Goal: Task Accomplishment & Management: Manage account settings

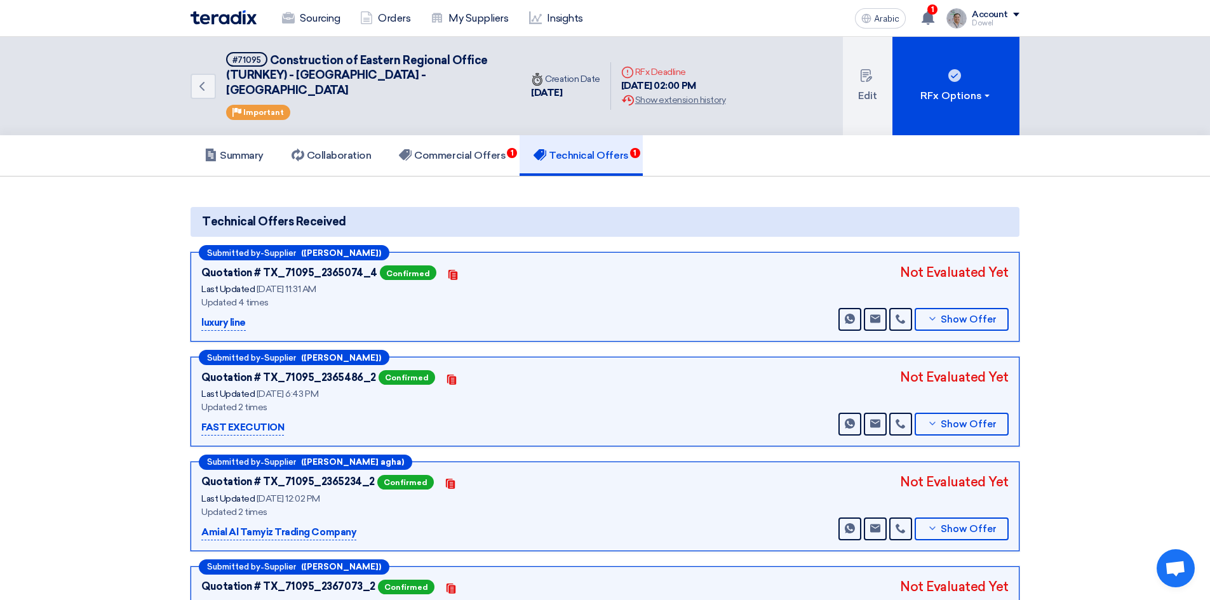
click at [297, 21] on link "Sourcing" at bounding box center [311, 18] width 78 height 28
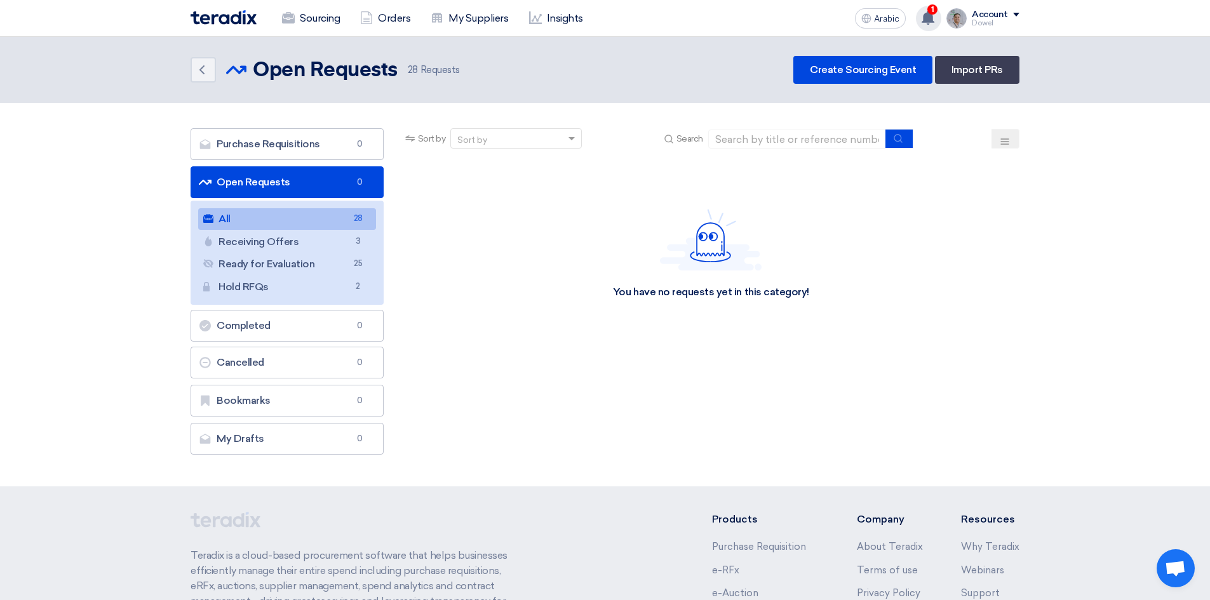
click at [931, 22] on use at bounding box center [928, 18] width 13 height 14
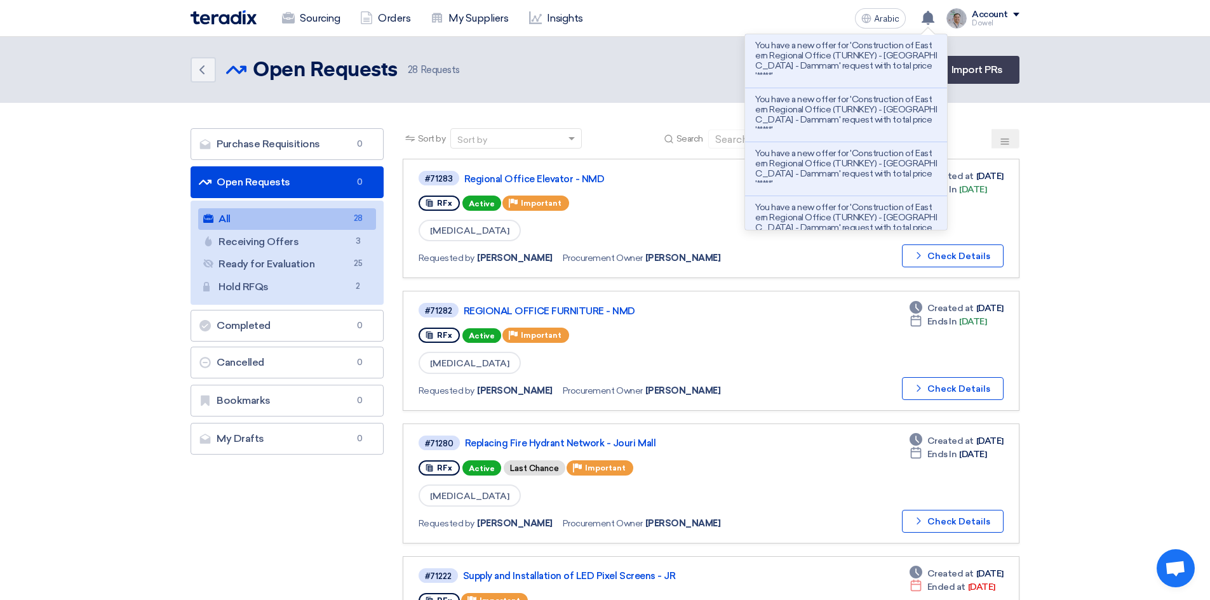
click at [650, 50] on header "Back Open Requests Open Requests 28" at bounding box center [605, 70] width 1210 height 66
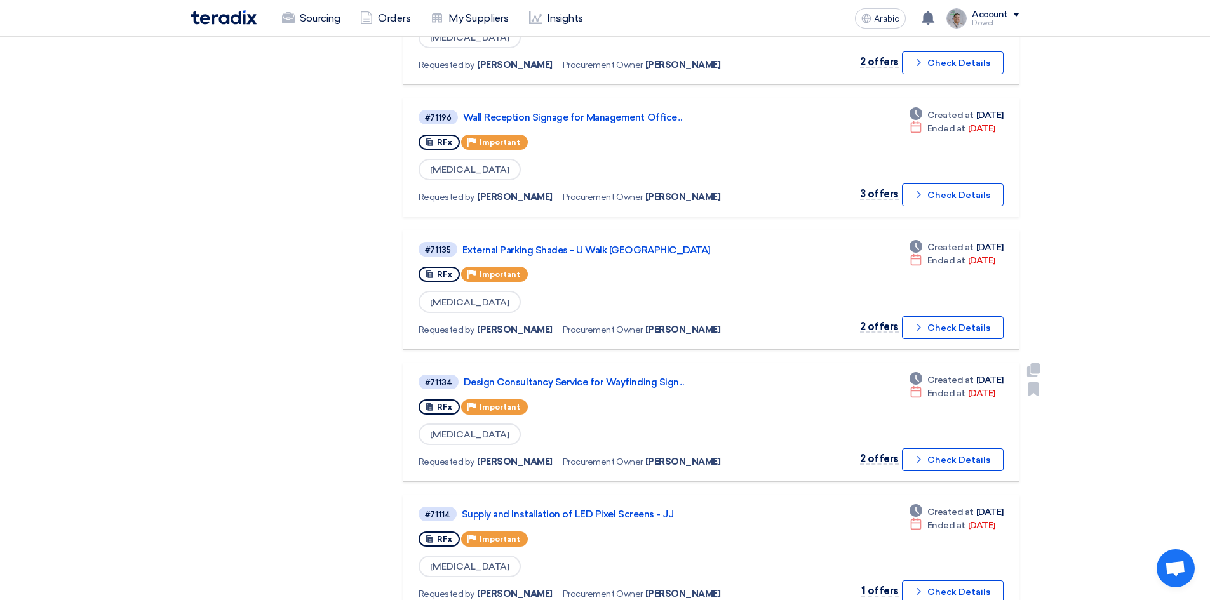
scroll to position [953, 0]
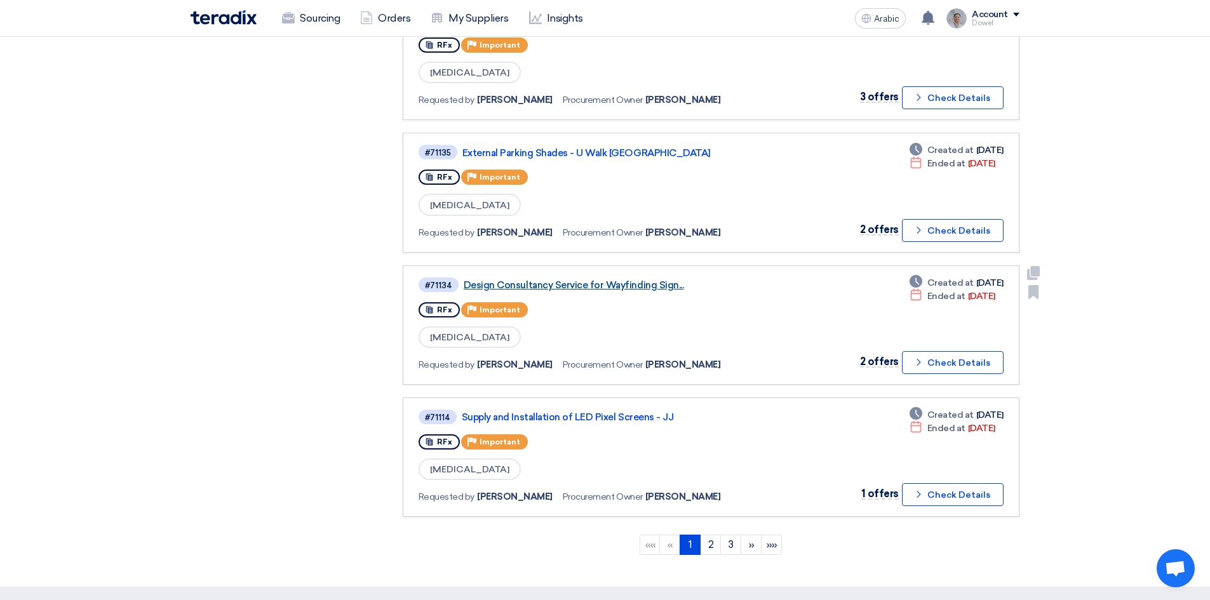
click at [600, 286] on font "Design Consultancy Service for Wayfinding Sign..." at bounding box center [574, 284] width 220 height 11
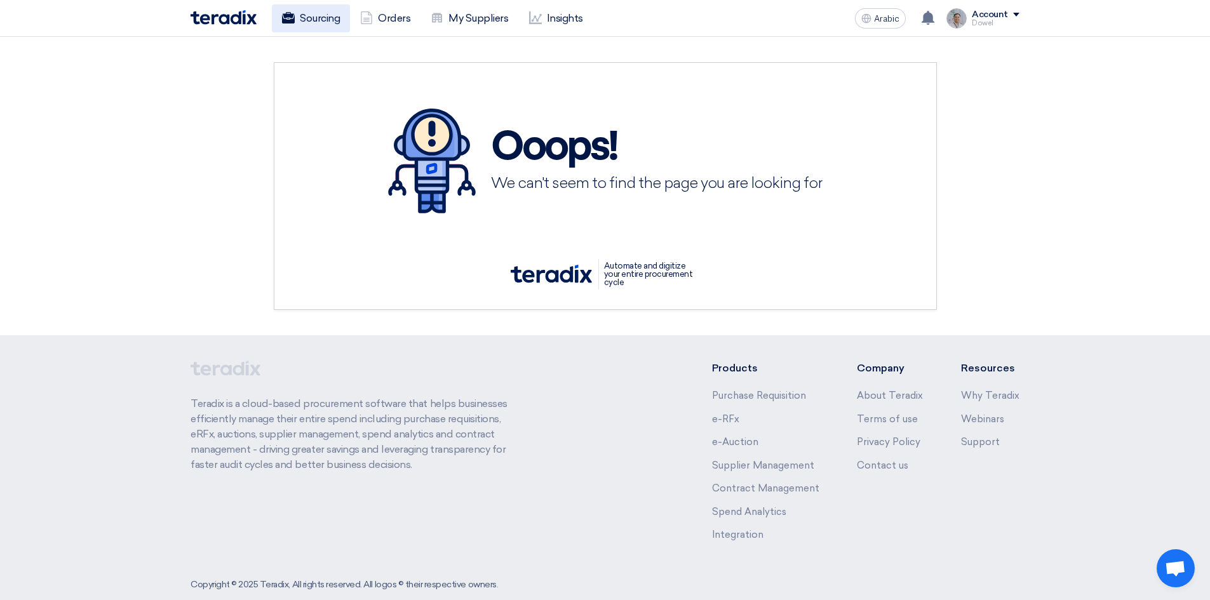
click at [291, 19] on use at bounding box center [288, 17] width 13 height 11
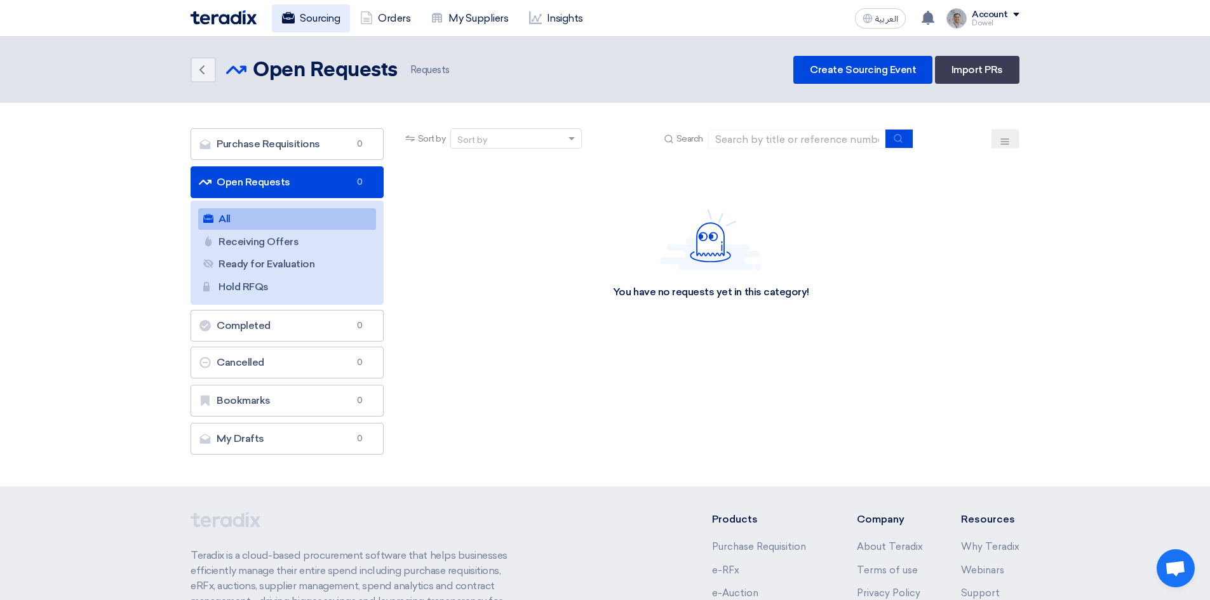
click at [319, 20] on link "Sourcing" at bounding box center [311, 18] width 78 height 28
click at [313, 12] on font "Sourcing" at bounding box center [320, 18] width 40 height 12
click at [204, 72] on icon "Back" at bounding box center [201, 69] width 15 height 15
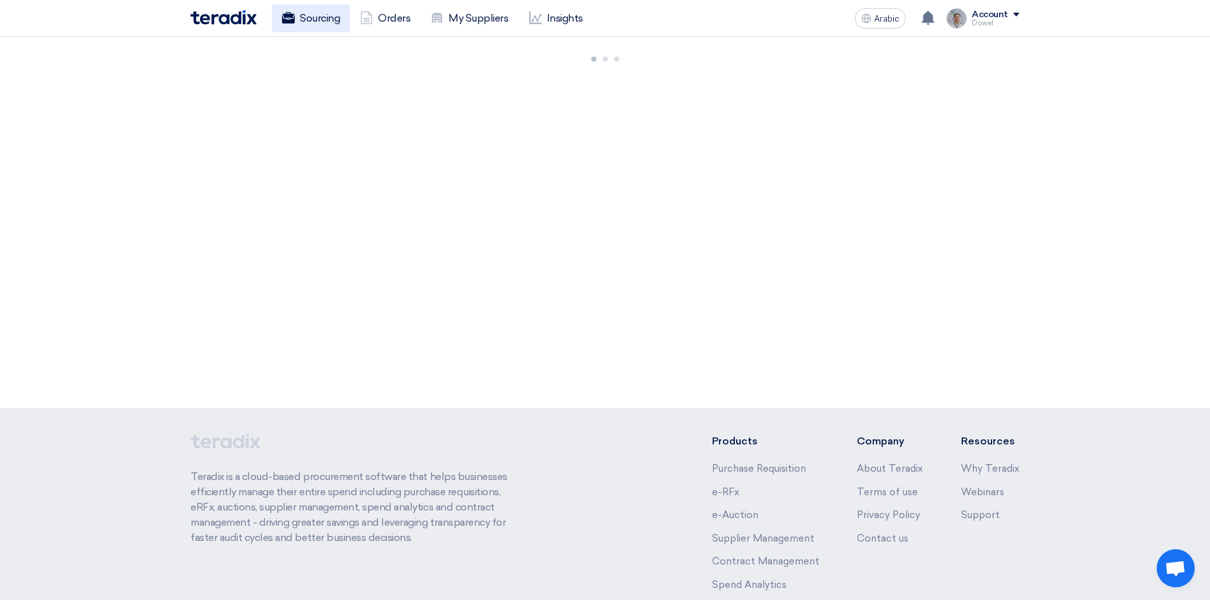
click at [333, 22] on font "Sourcing" at bounding box center [320, 18] width 40 height 12
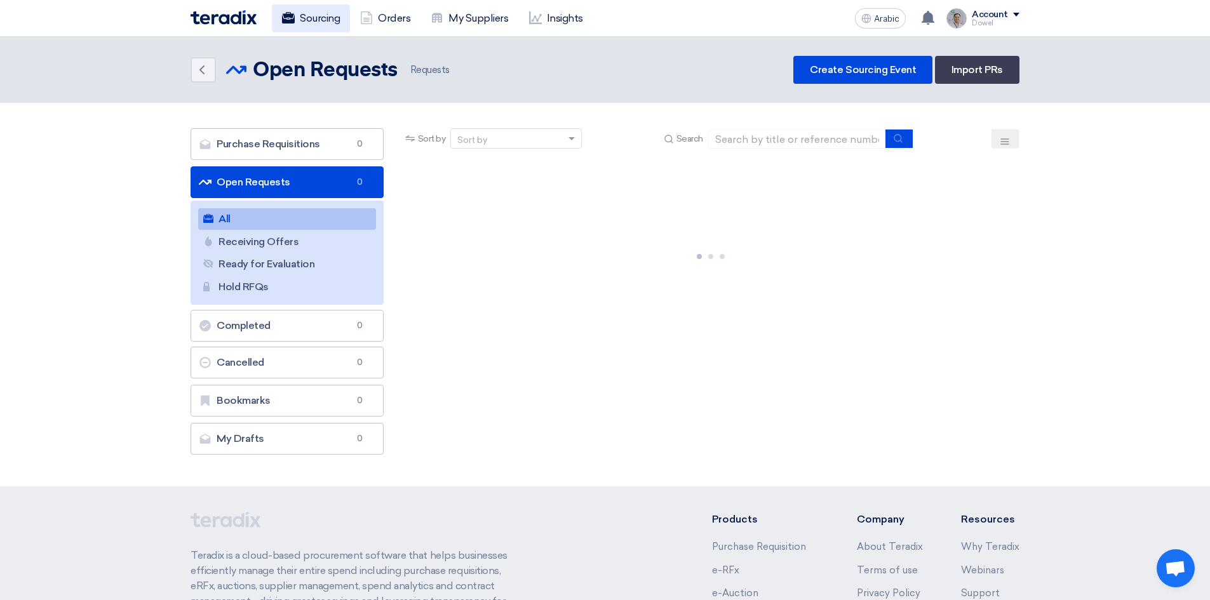
click at [312, 12] on font "Sourcing" at bounding box center [320, 18] width 40 height 12
click at [328, 17] on font "Sourcing" at bounding box center [320, 18] width 40 height 12
click at [316, 22] on font "Sourcing" at bounding box center [320, 18] width 40 height 12
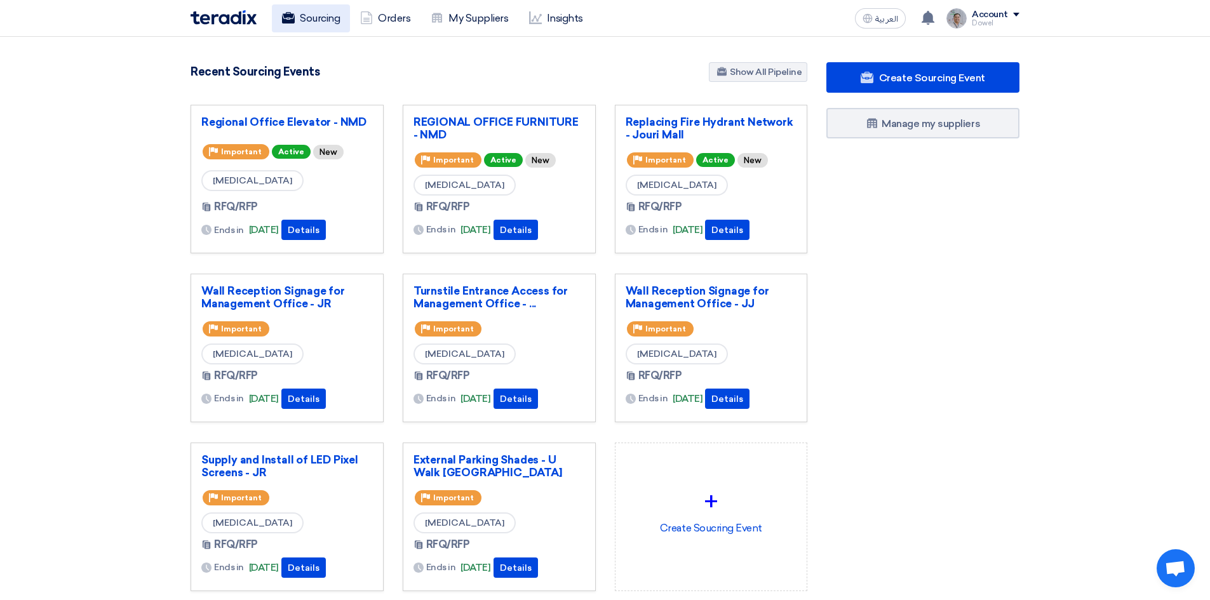
click at [318, 18] on link "Sourcing" at bounding box center [311, 18] width 78 height 28
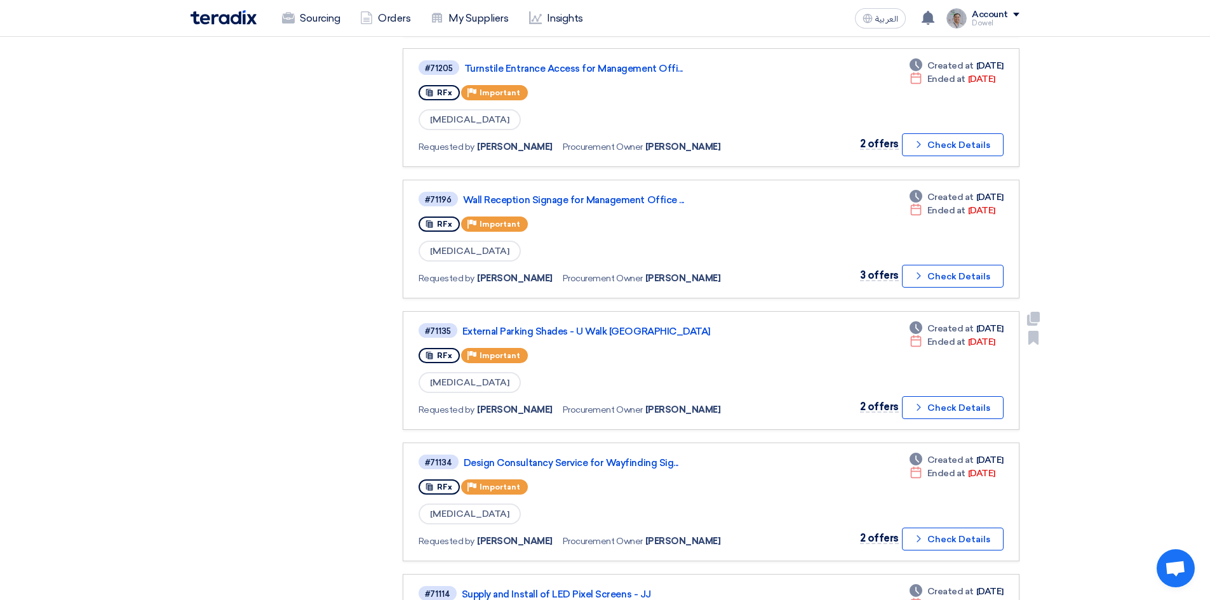
scroll to position [826, 0]
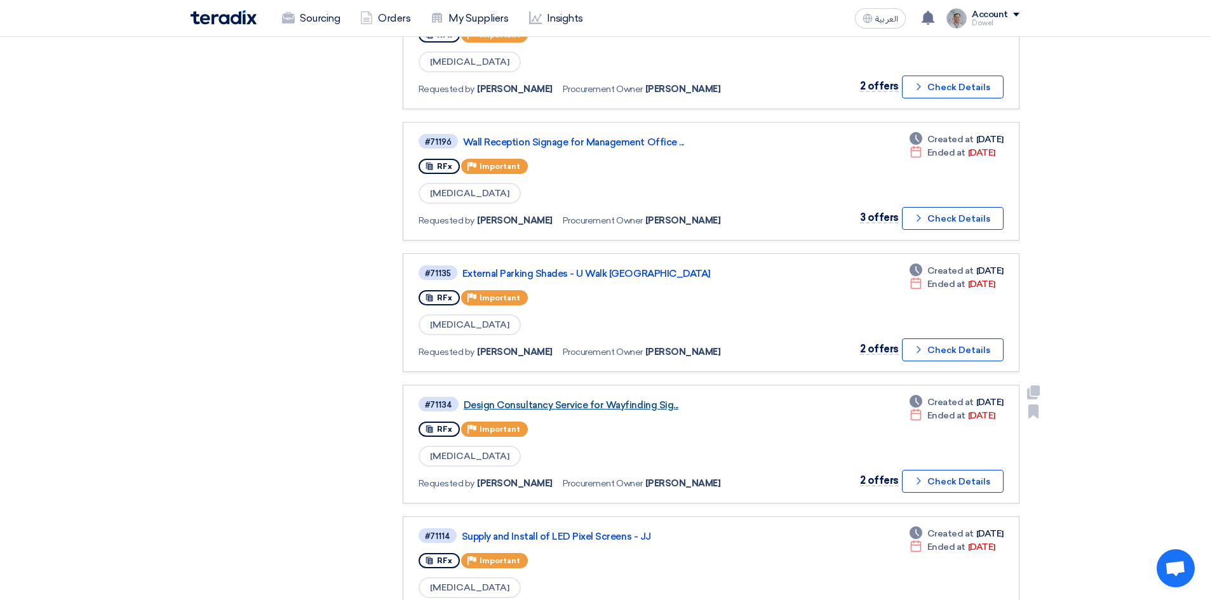
click at [565, 407] on link "Design Consultancy Service for Wayfinding Sig..." at bounding box center [623, 404] width 318 height 11
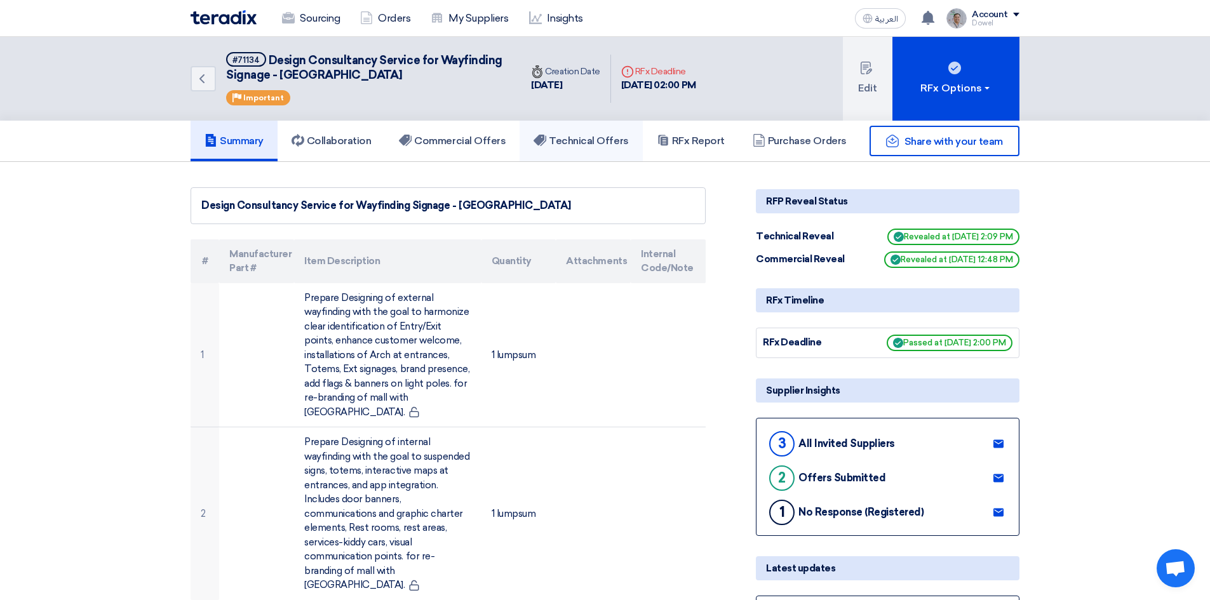
click at [596, 150] on link "Technical Offers" at bounding box center [581, 141] width 123 height 41
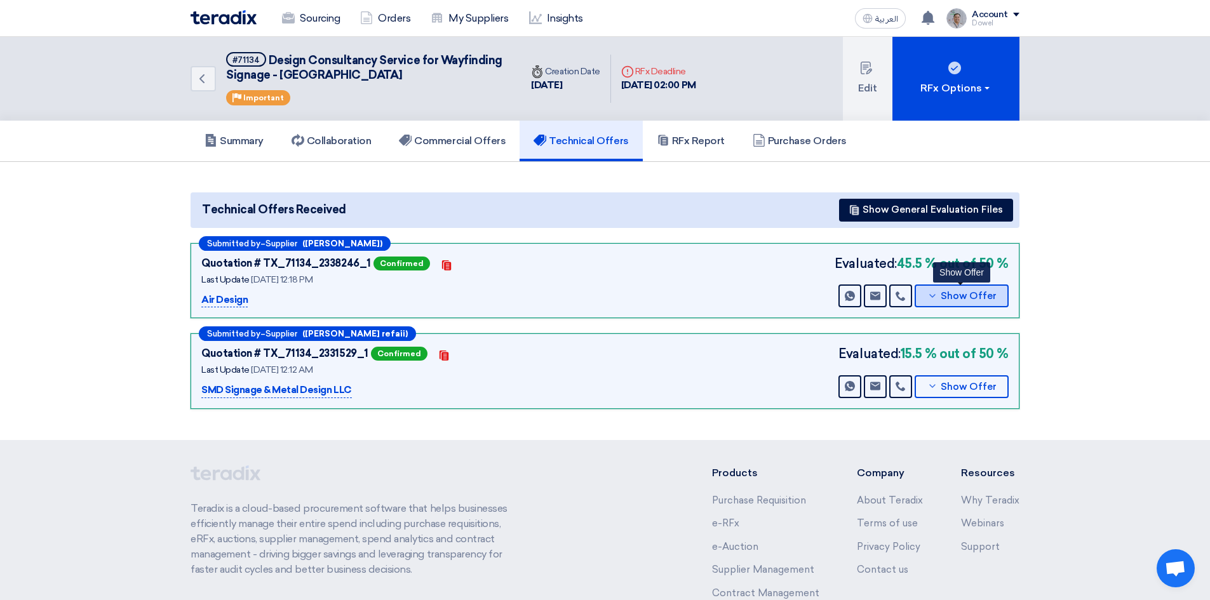
click at [982, 301] on span "Show Offer" at bounding box center [969, 297] width 56 height 10
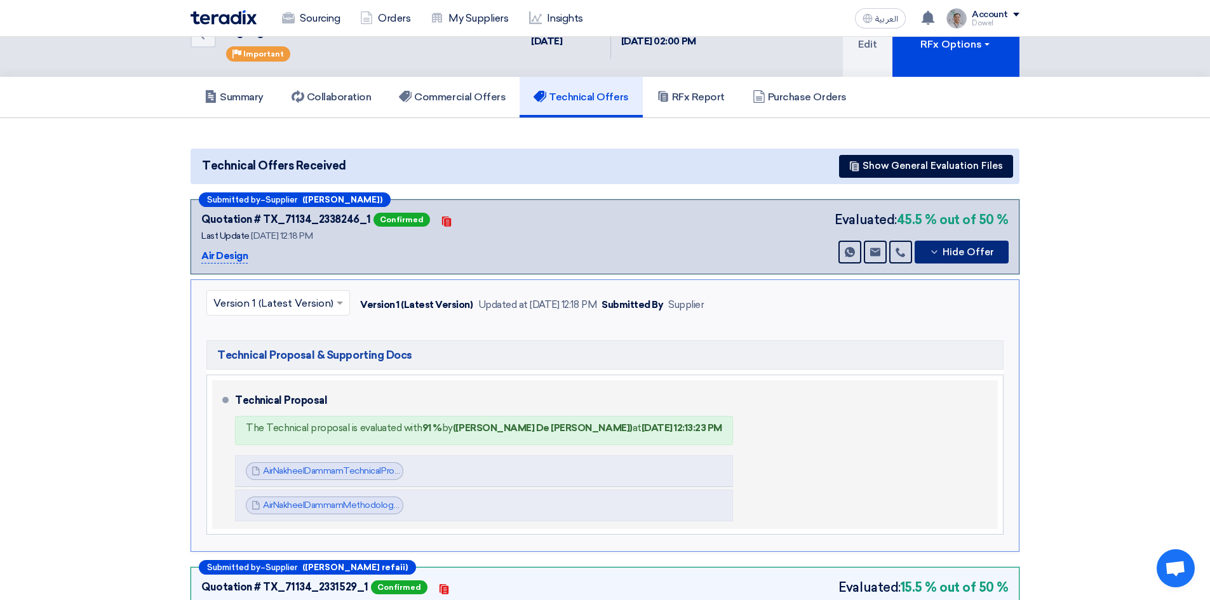
scroll to position [127, 0]
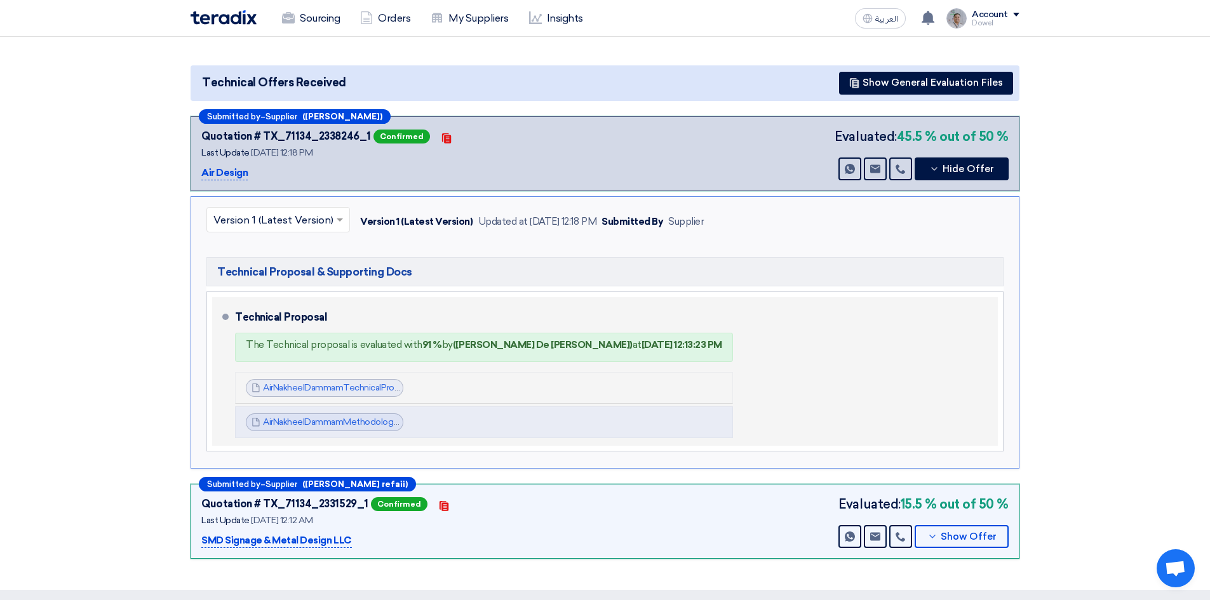
drag, startPoint x: 334, startPoint y: 391, endPoint x: 332, endPoint y: 398, distance: 7.4
click at [333, 391] on link "AirNakheelDammamTechnicalPro_1756281472825.pdf" at bounding box center [371, 387] width 216 height 11
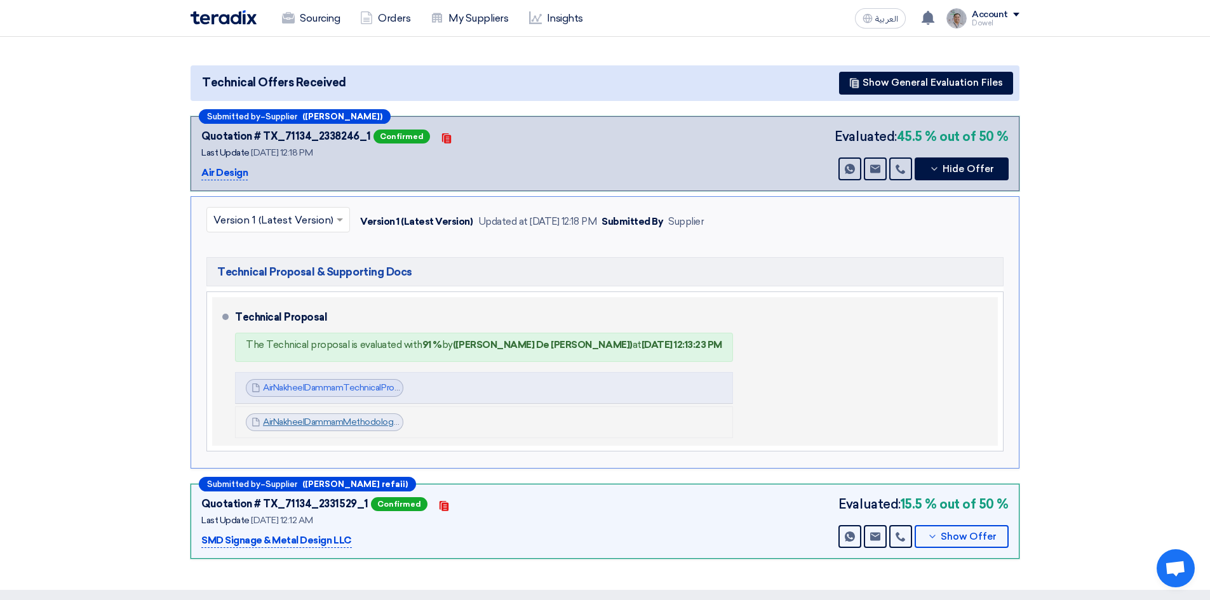
click at [336, 423] on link "AirNakheelDammamMethodologyProfile_1756281506326.pdf" at bounding box center [385, 422] width 244 height 11
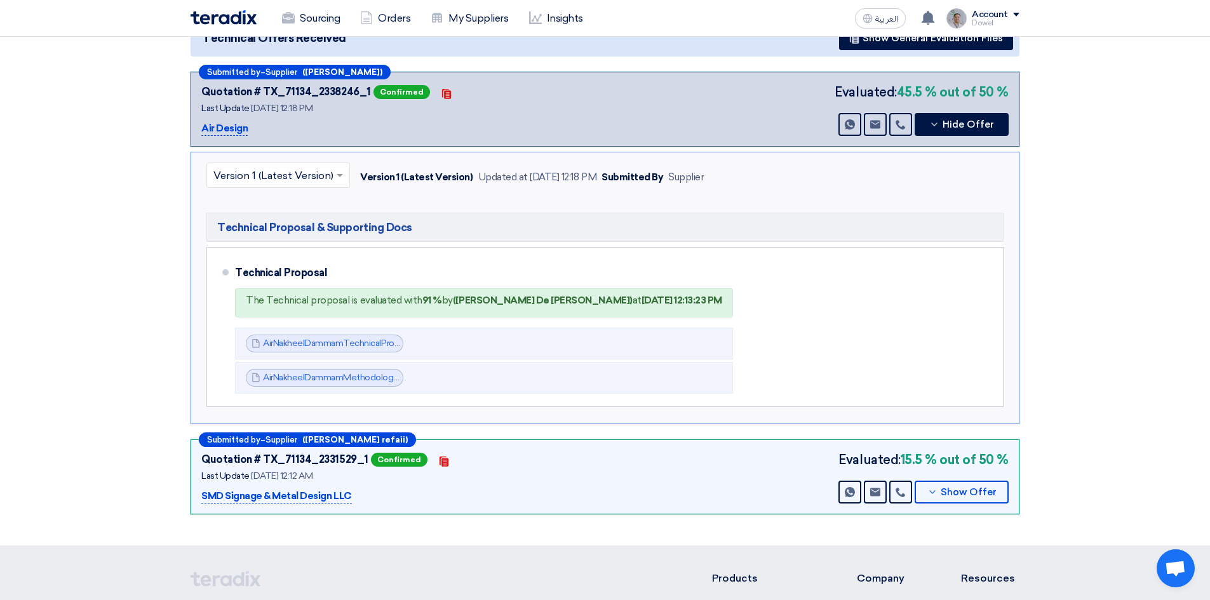
scroll to position [254, 0]
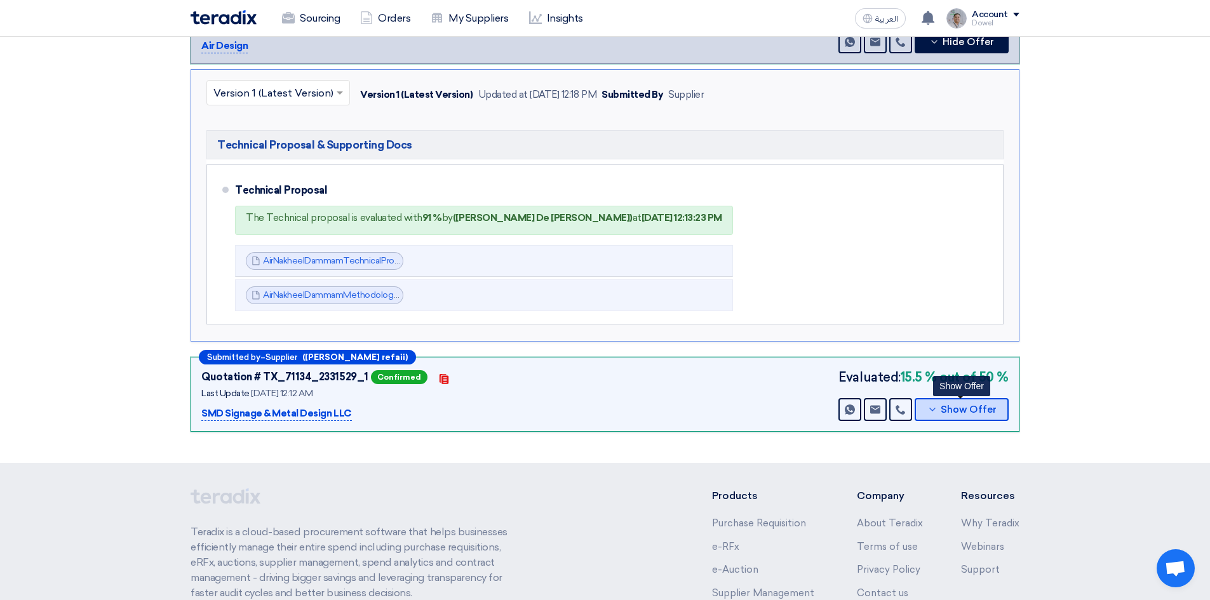
click at [977, 417] on button "Show Offer" at bounding box center [962, 409] width 94 height 23
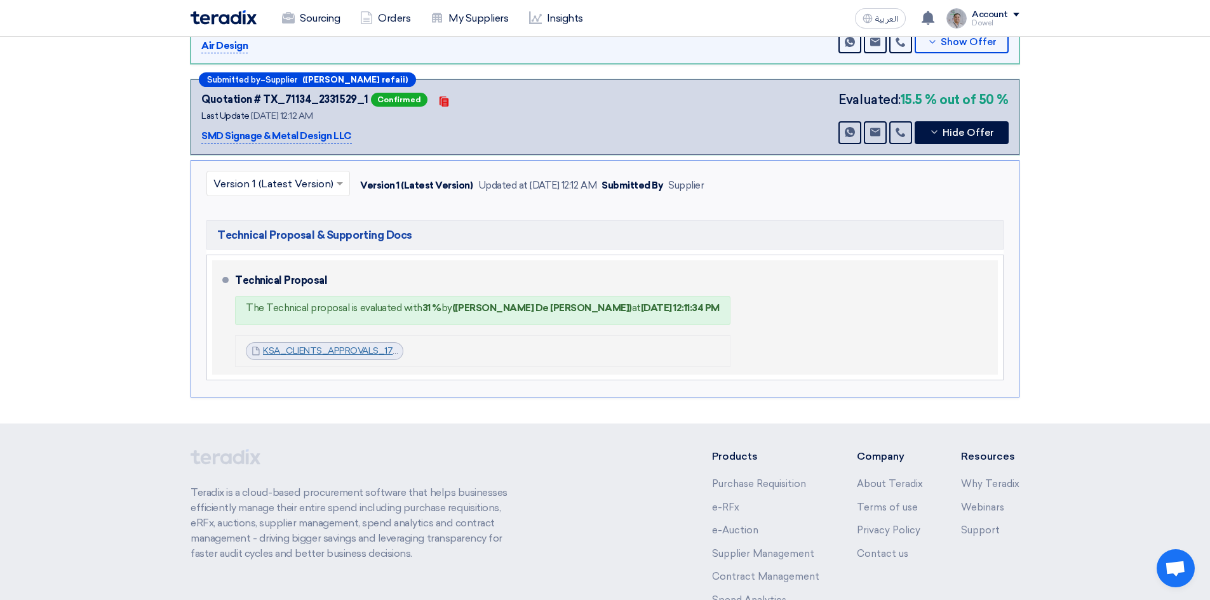
click at [328, 353] on link "KSA_CLIENTS_APPROVALS_1756155930123.pdf" at bounding box center [361, 350] width 196 height 11
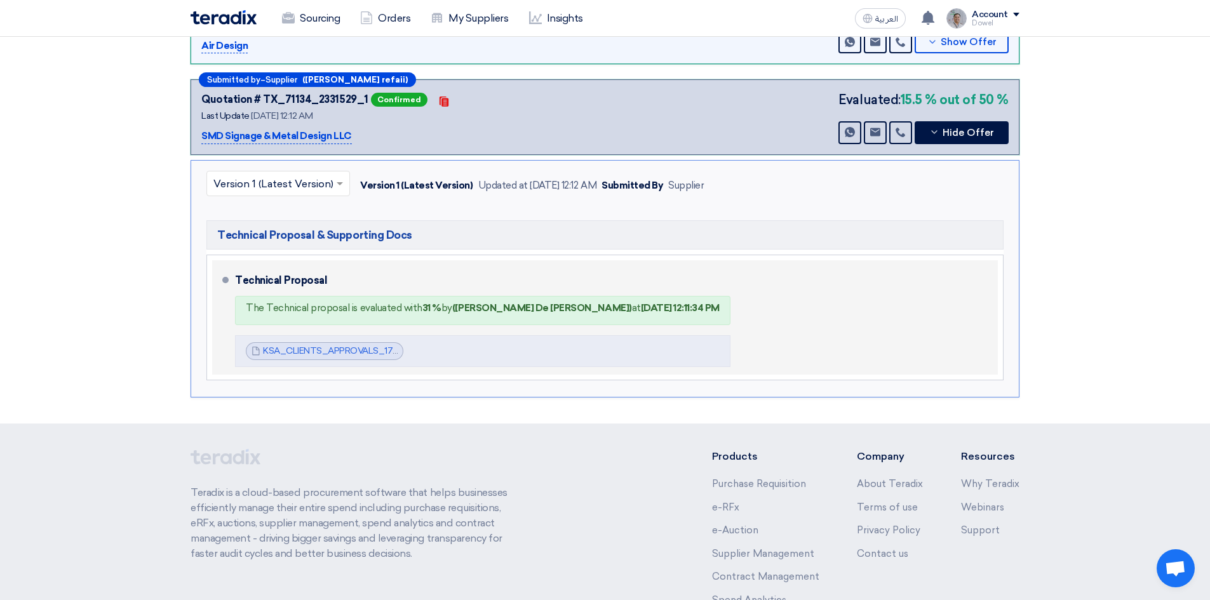
scroll to position [0, 0]
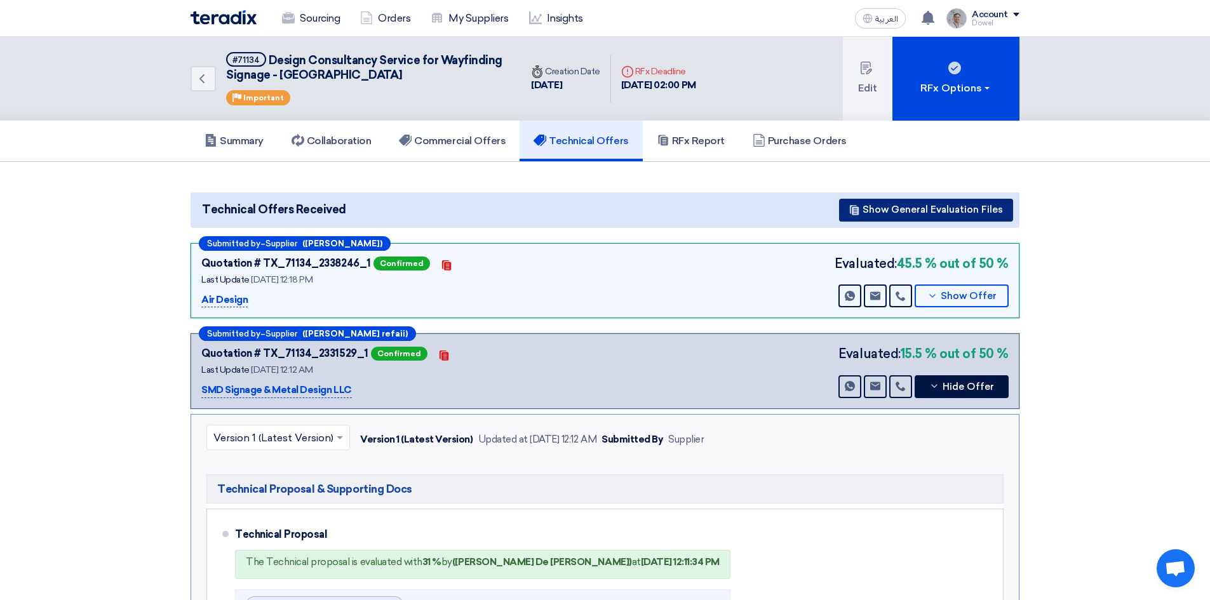
click at [899, 211] on button "Show General Evaluation Files" at bounding box center [926, 210] width 174 height 23
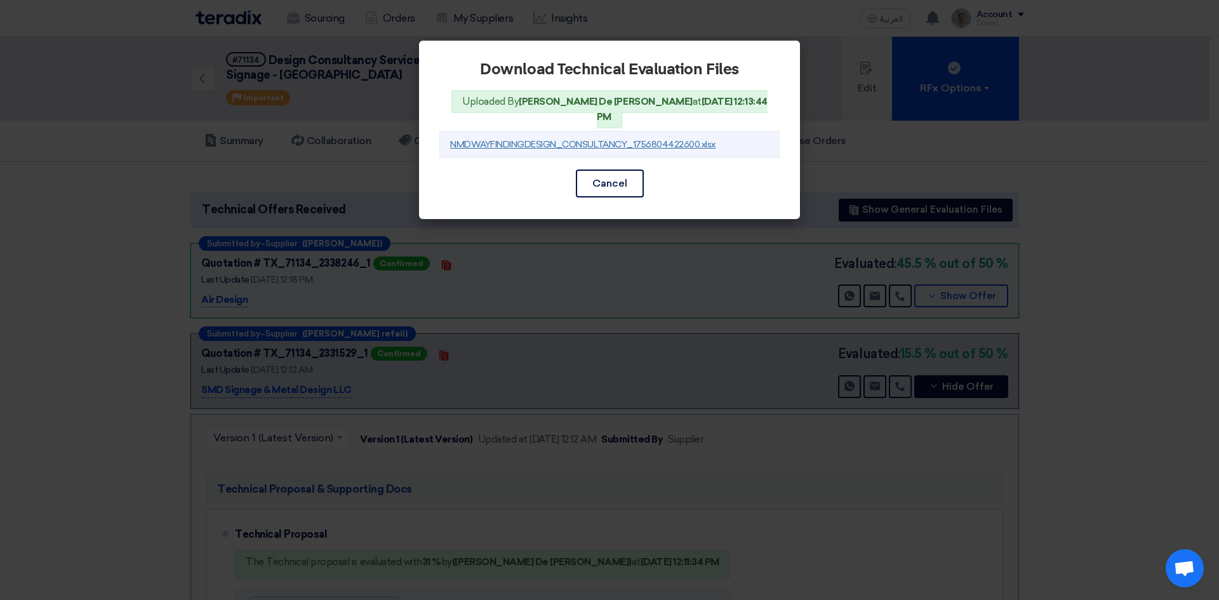
click at [605, 139] on link "NMDWAYFINDINGDESIGN_CONSULTANCY_1756804422600.xlsx" at bounding box center [582, 144] width 265 height 11
click at [114, 167] on modal-container "Download Technical Evaluation Files Uploaded By John mark De jose at Sep 2, 202…" at bounding box center [609, 300] width 1219 height 600
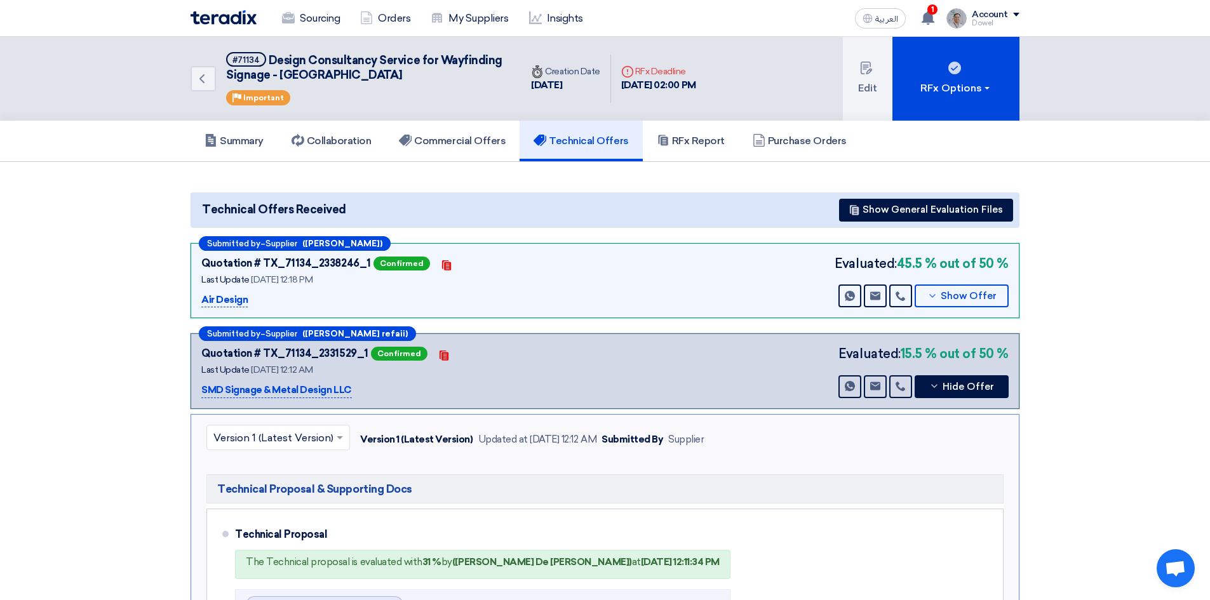
drag, startPoint x: 269, startPoint y: 57, endPoint x: 405, endPoint y: 72, distance: 137.4
click at [405, 72] on h5 "#71134 Design Consultancy Service for Wayfinding Signage - Nakheel Mall Dammam" at bounding box center [365, 67] width 279 height 31
copy span "Design Consultancy Service for Wayfinding Signage - Nakheel Mall Dammam"
drag, startPoint x: 232, startPoint y: 60, endPoint x: 258, endPoint y: 57, distance: 26.2
click at [258, 57] on span "#71134" at bounding box center [246, 59] width 40 height 15
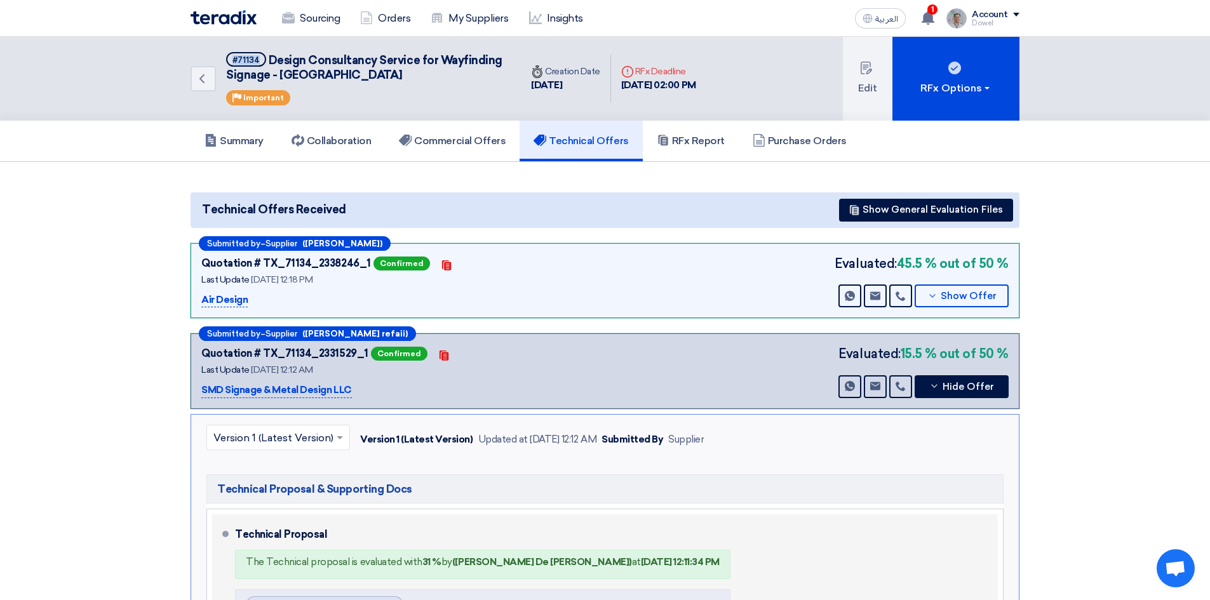
copy div "#71134"
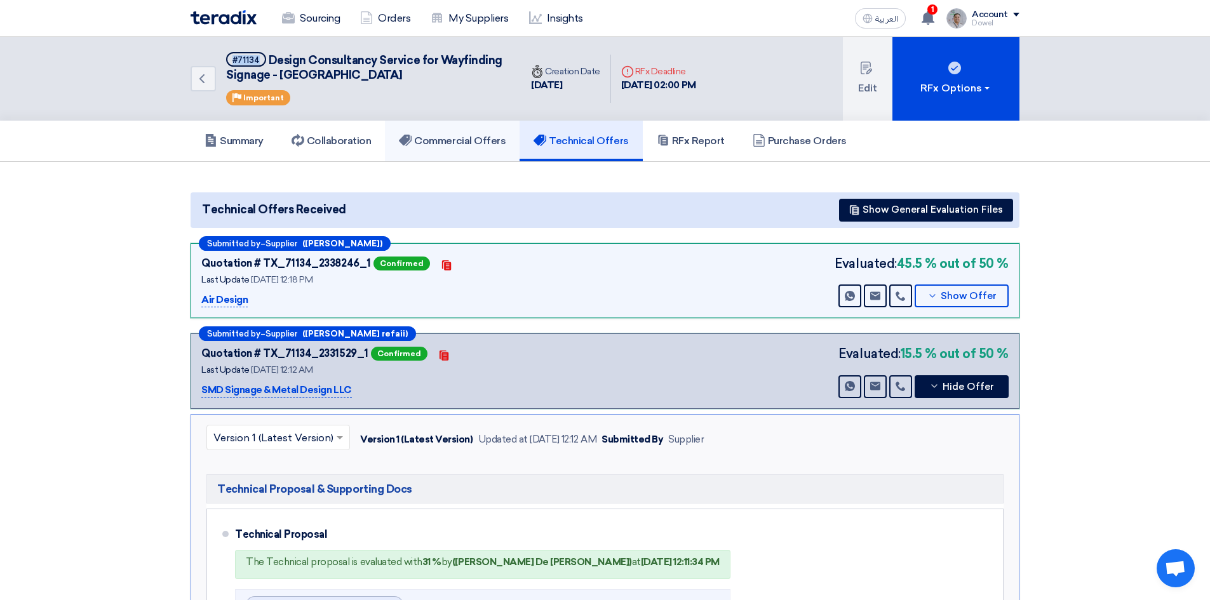
click at [453, 144] on h5 "Commercial Offers" at bounding box center [452, 141] width 107 height 13
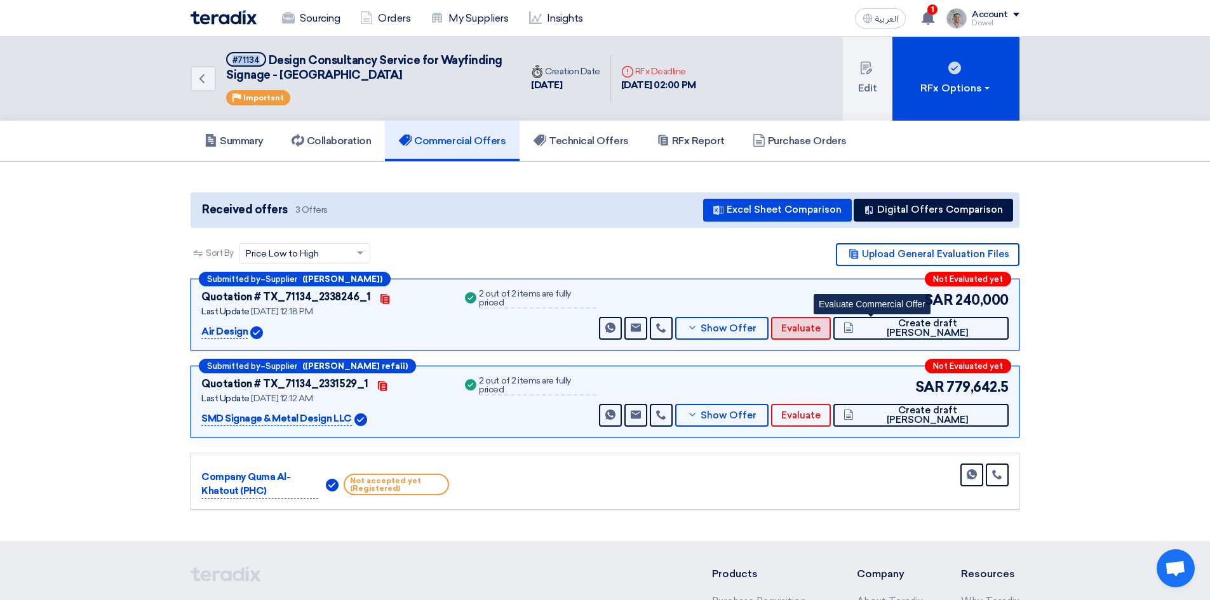
click at [821, 326] on span "Evaluate" at bounding box center [800, 329] width 39 height 10
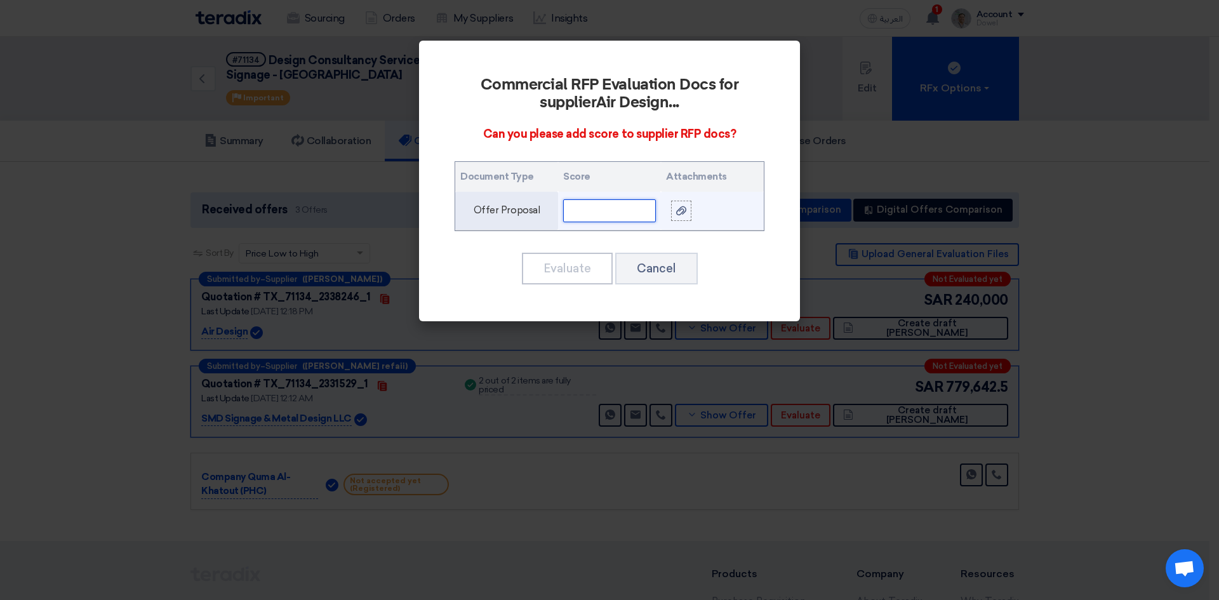
click at [609, 204] on input "text" at bounding box center [609, 210] width 93 height 23
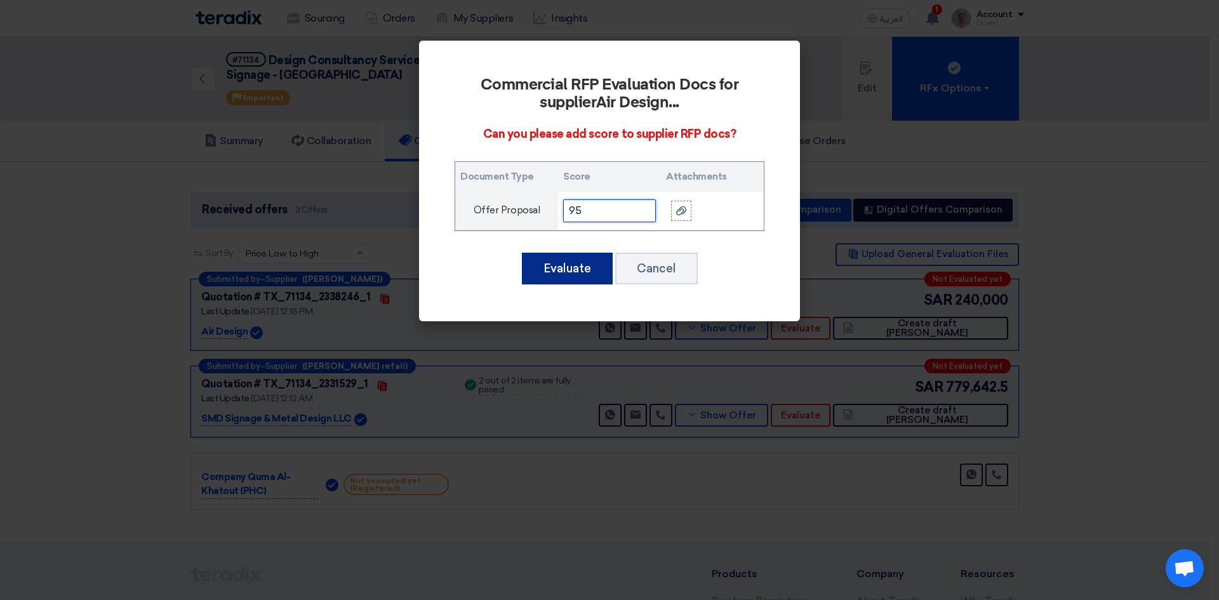
type input "95"
click at [561, 270] on button "Evaluate" at bounding box center [567, 269] width 91 height 32
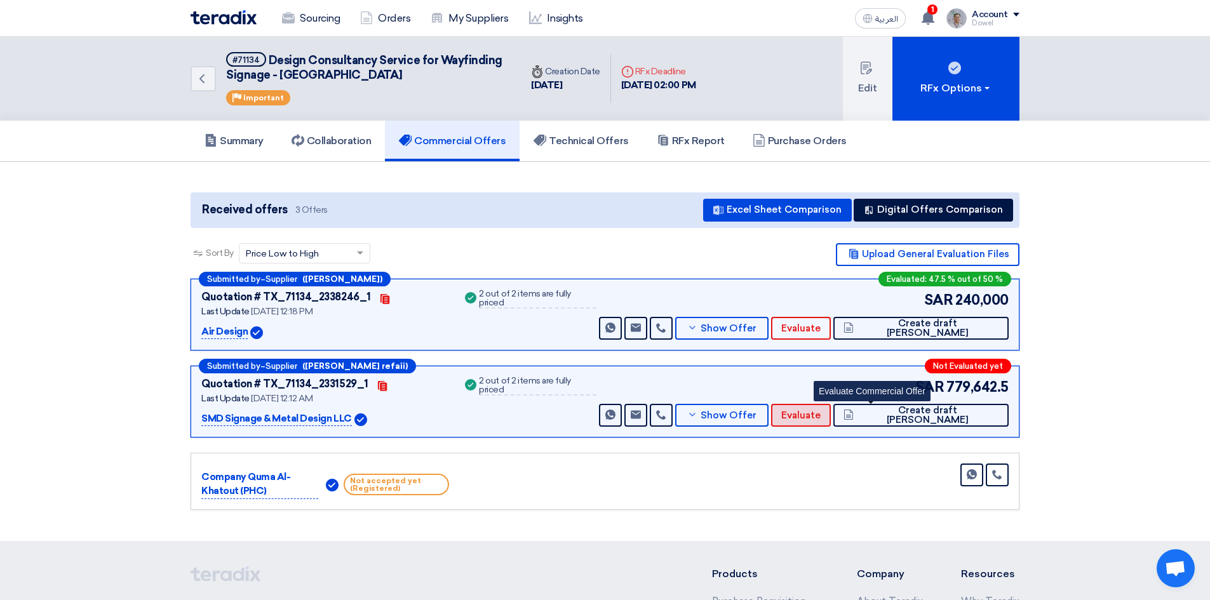
click at [821, 419] on span "Evaluate" at bounding box center [800, 416] width 39 height 10
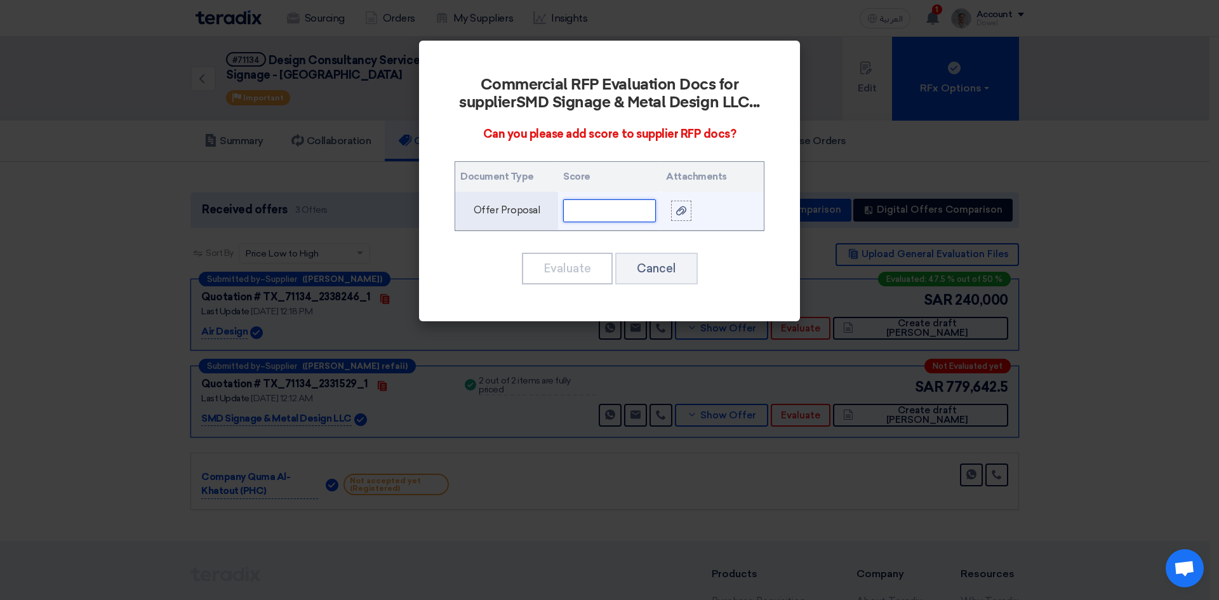
click at [617, 211] on input "text" at bounding box center [609, 210] width 93 height 23
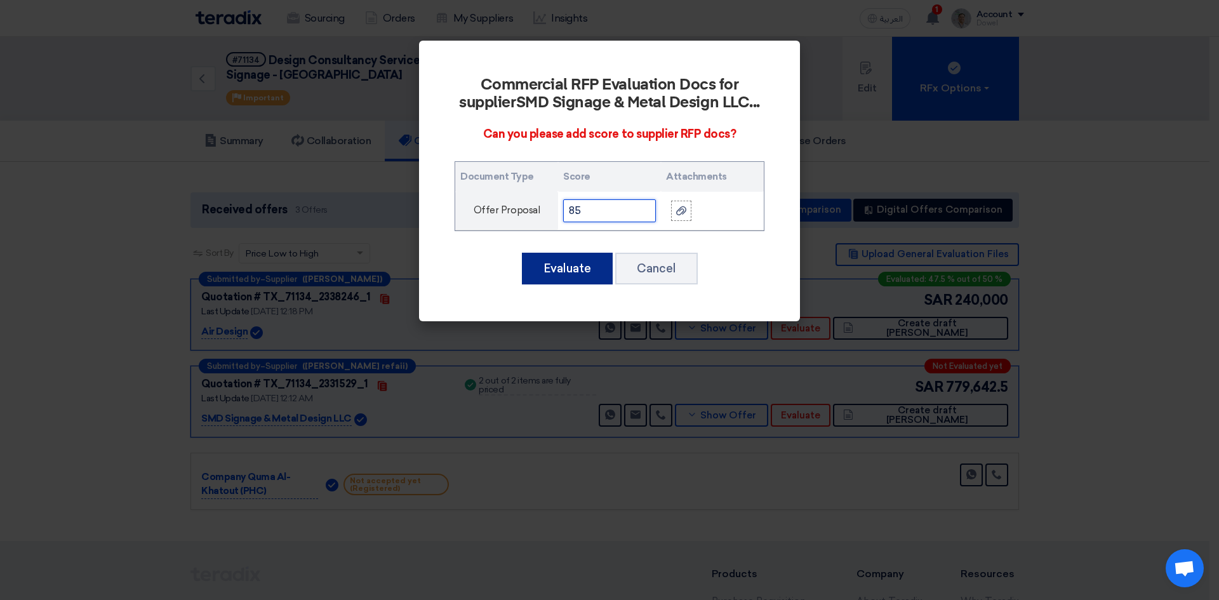
type input "85"
click at [559, 255] on button "Evaluate" at bounding box center [567, 269] width 91 height 32
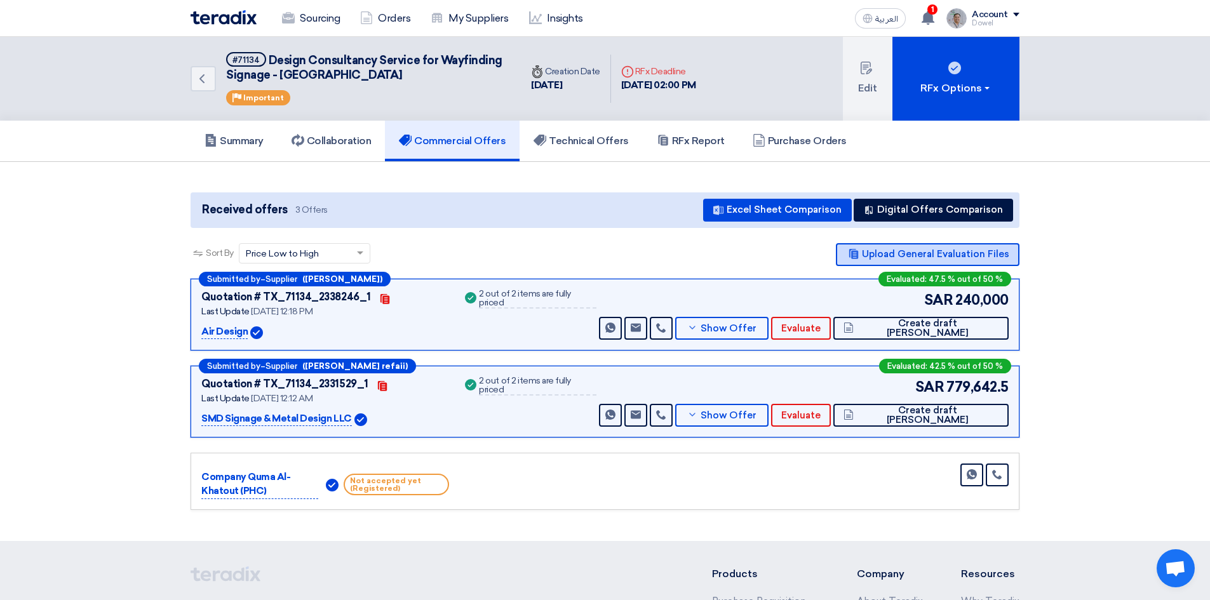
click at [903, 253] on button "Upload General Evaluation Files" at bounding box center [928, 254] width 184 height 23
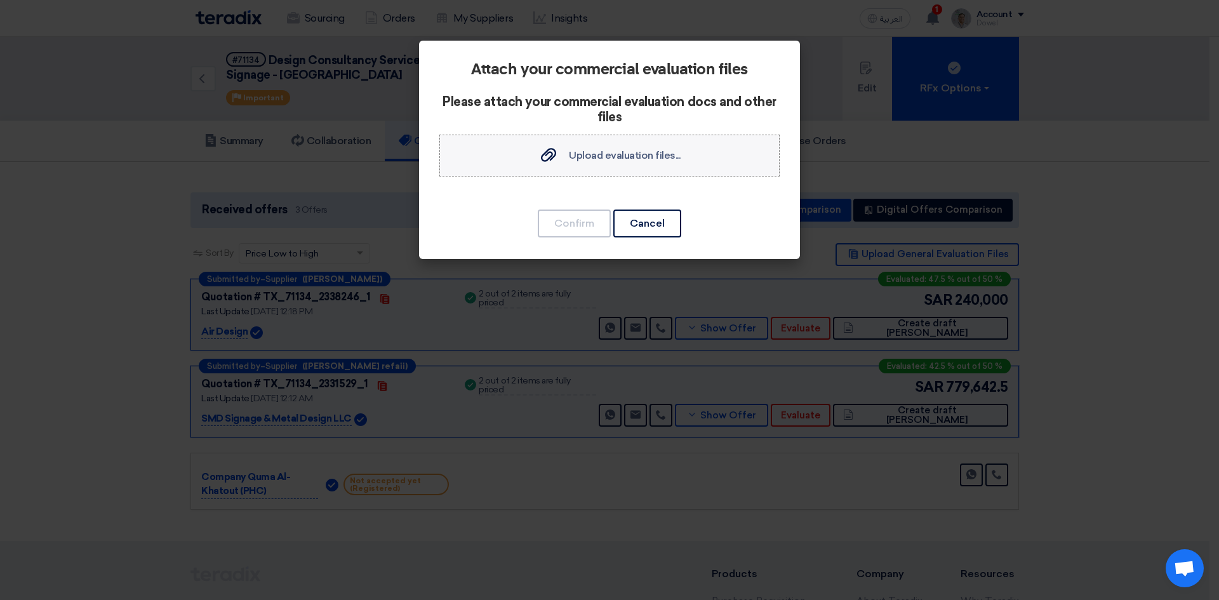
click at [587, 154] on span "Upload evaluation files..." at bounding box center [625, 155] width 112 height 12
click at [0, 0] on input "Upload evaluation files... Upload evaluation files..." at bounding box center [0, 0] width 0 height 0
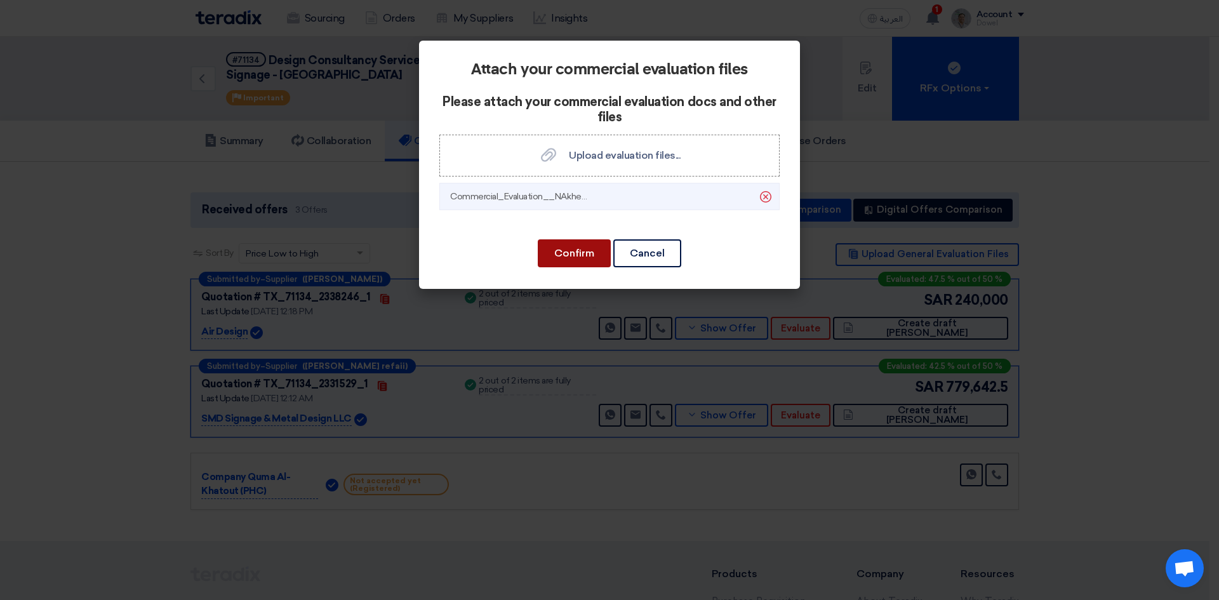
click at [580, 254] on button "Confirm" at bounding box center [574, 253] width 73 height 28
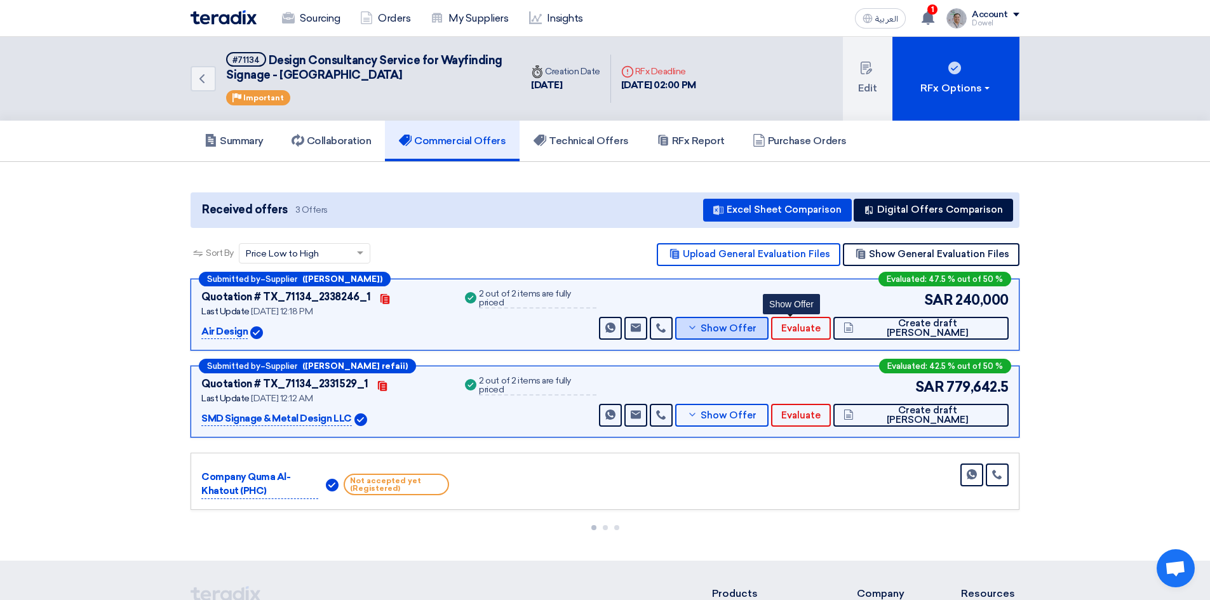
click at [756, 329] on span "Show Offer" at bounding box center [729, 329] width 56 height 10
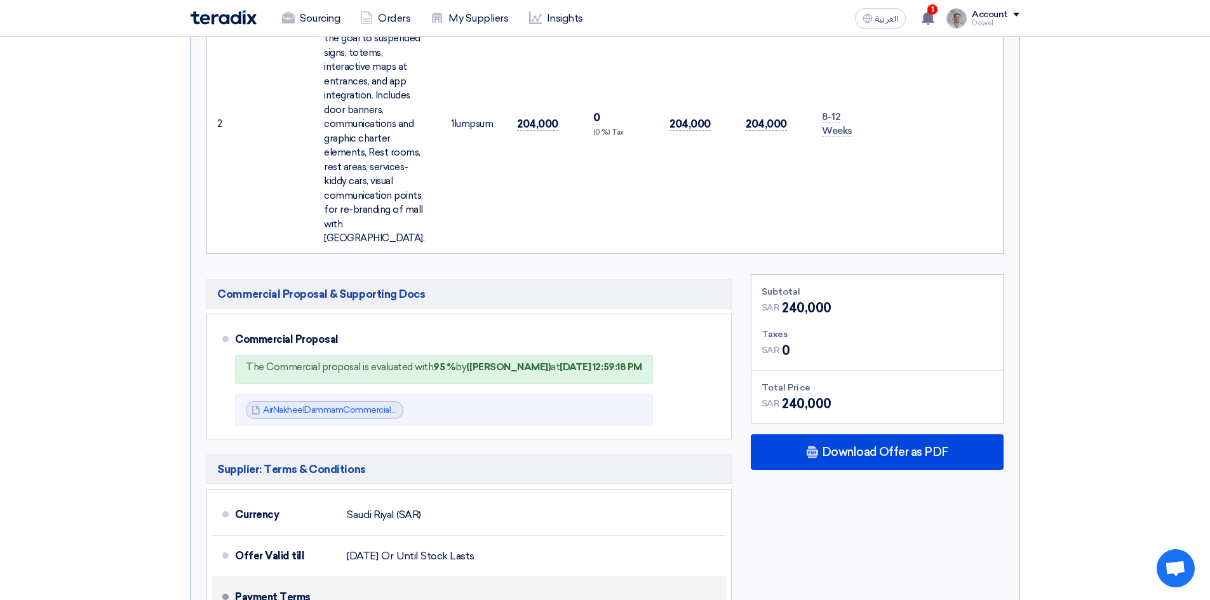
scroll to position [826, 0]
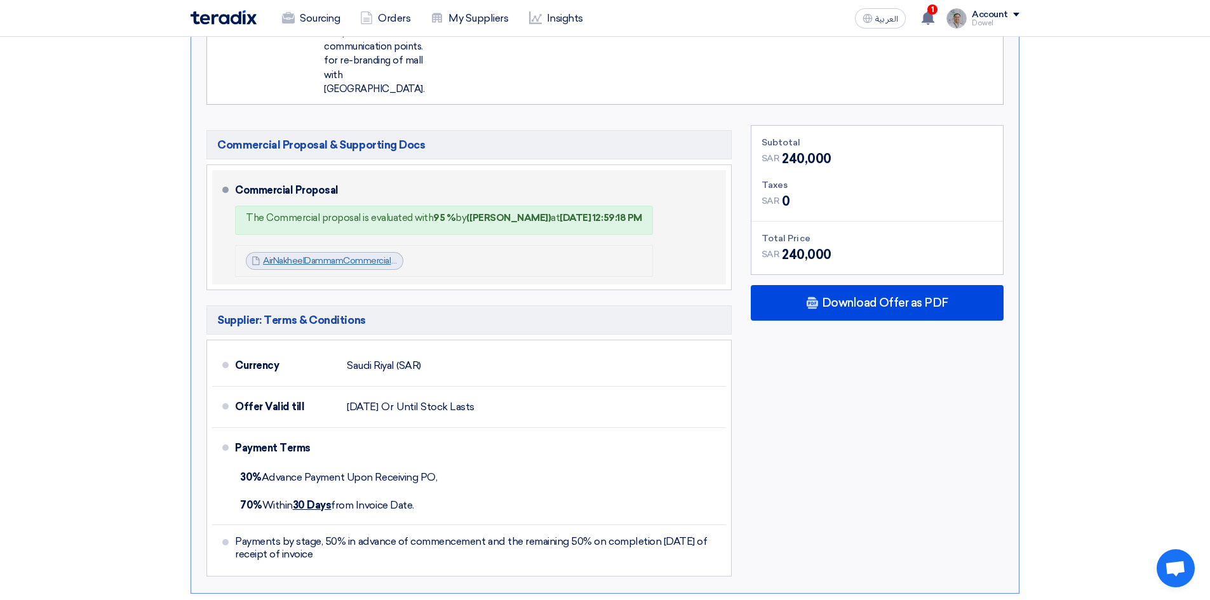
click at [334, 255] on link "AirNakheelDammamCommercialPro_1756285679253.pdf" at bounding box center [376, 260] width 227 height 11
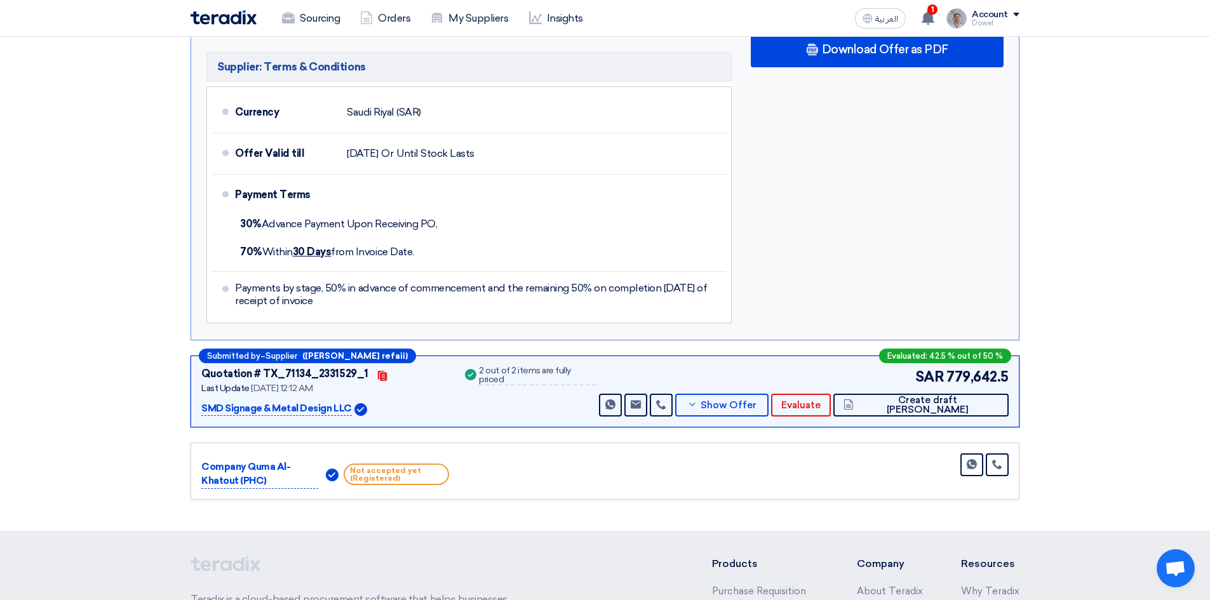
scroll to position [1080, 0]
click at [756, 400] on span "Show Offer" at bounding box center [729, 405] width 56 height 10
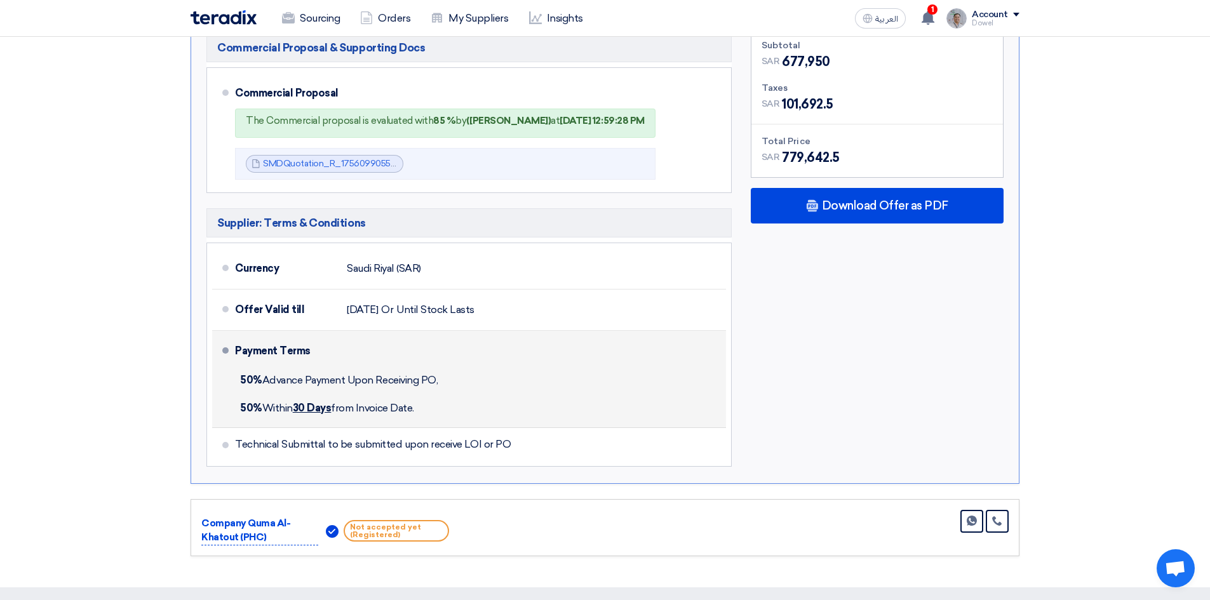
scroll to position [889, 0]
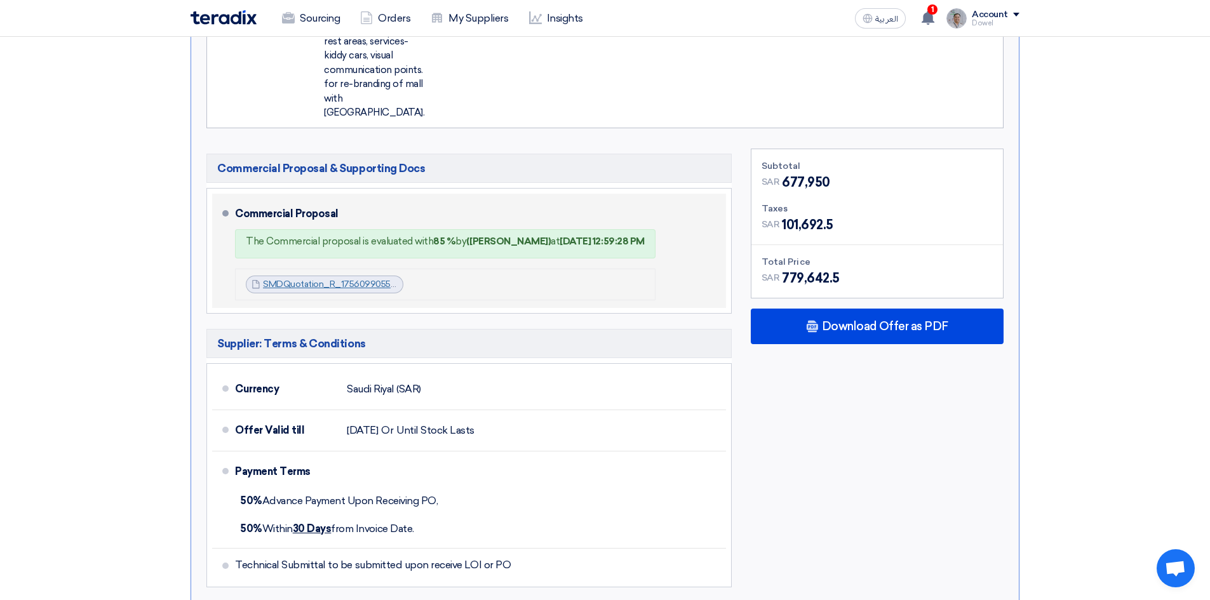
click at [325, 279] on link "SMDQuotation_R_1756099055447.pdf" at bounding box center [343, 284] width 161 height 11
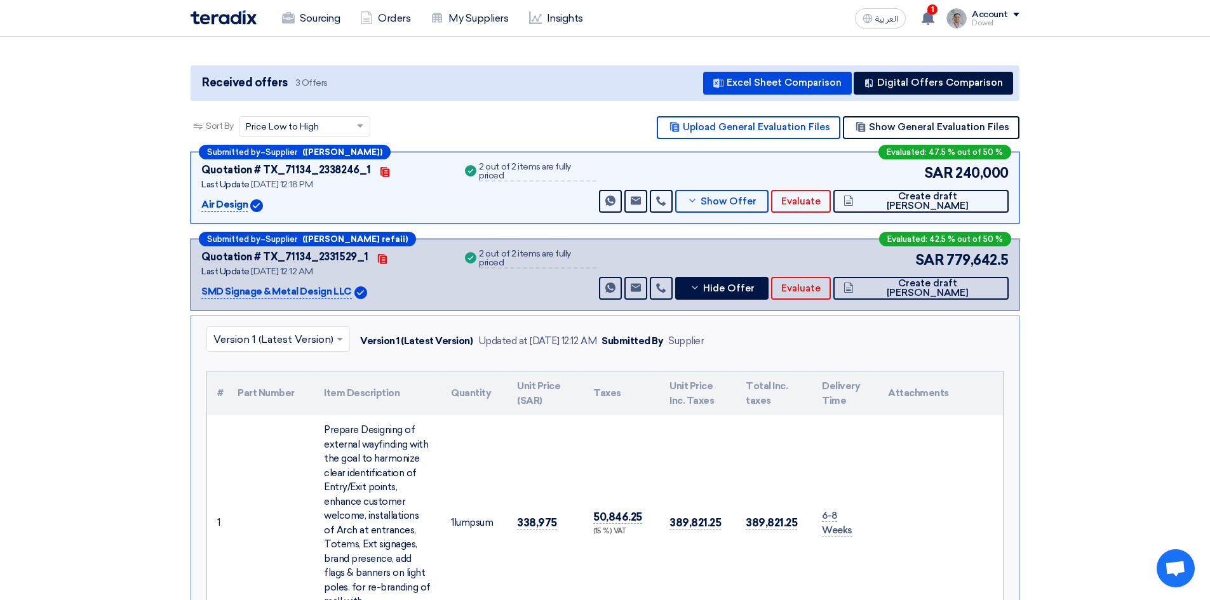
scroll to position [0, 0]
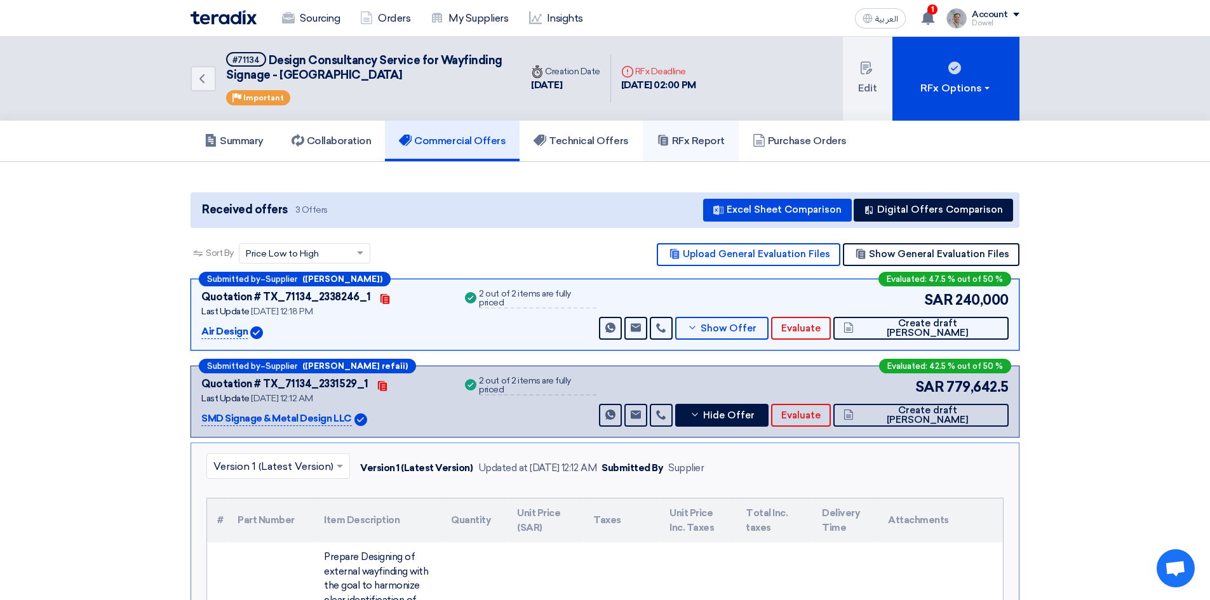
click at [683, 141] on h5 "RFx Report" at bounding box center [691, 141] width 68 height 13
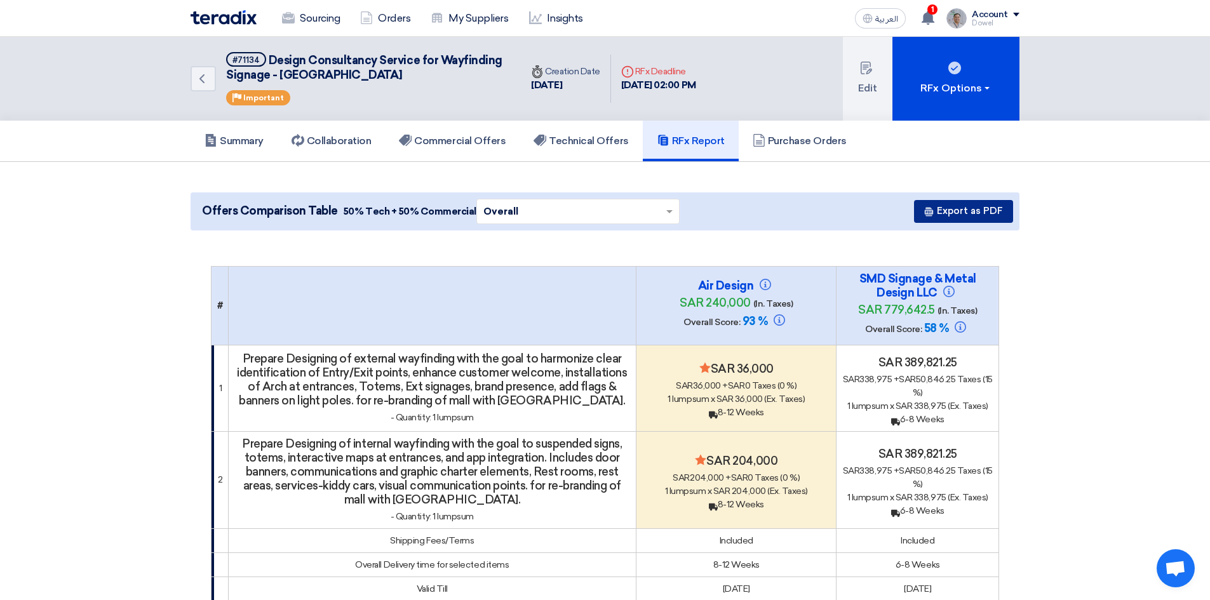
click at [958, 214] on button "Export as PDF" at bounding box center [963, 211] width 99 height 23
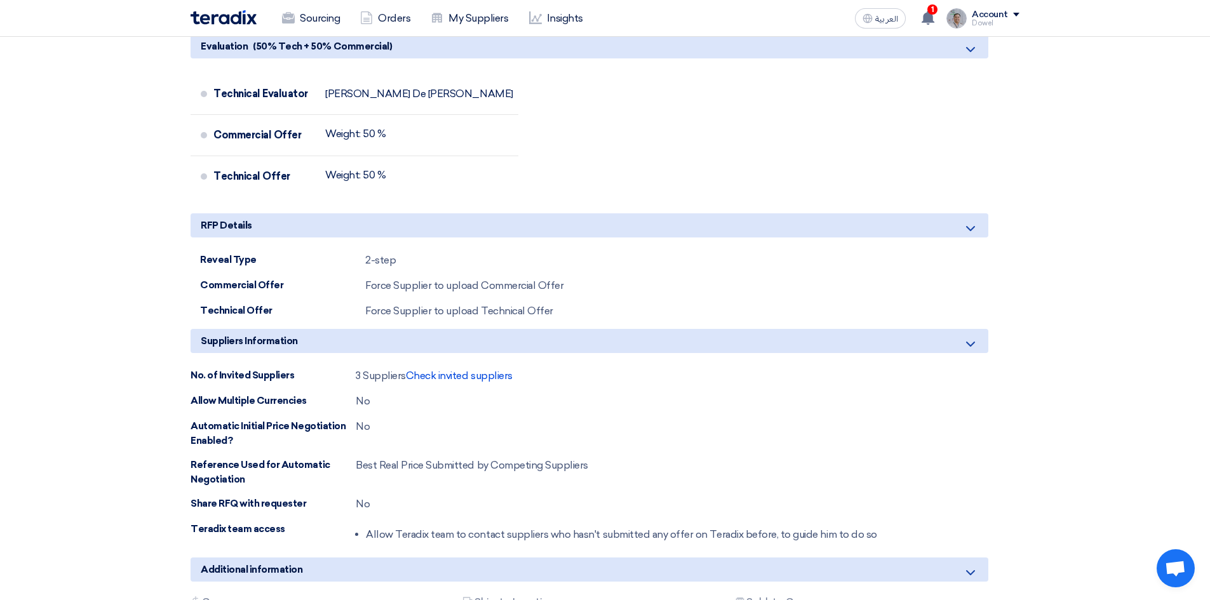
scroll to position [5240, 0]
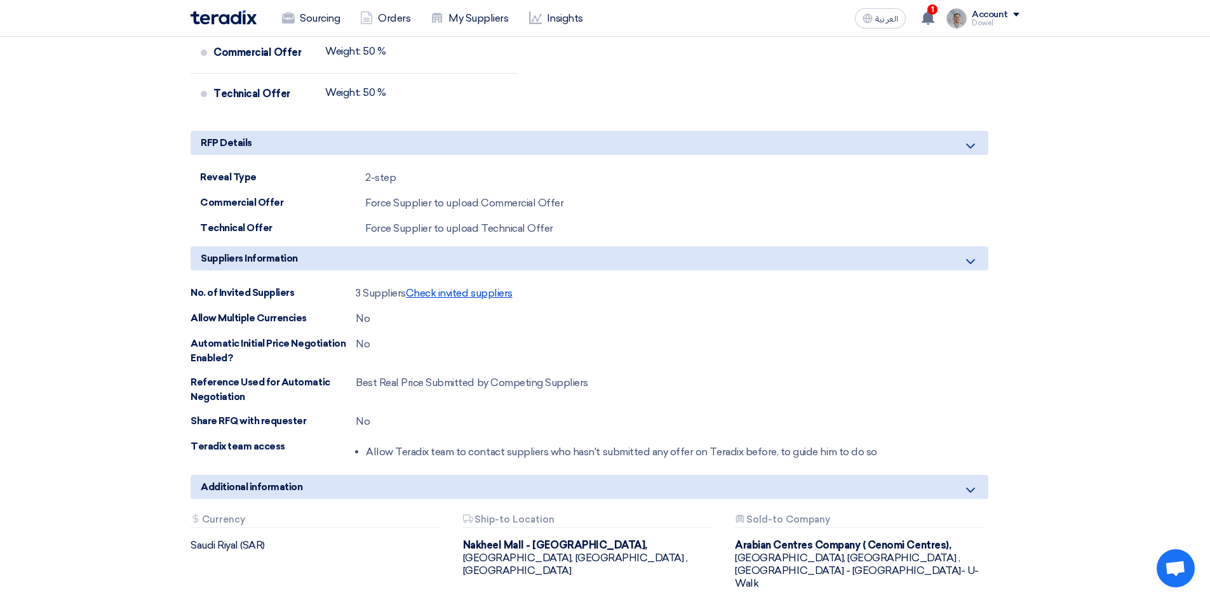
click at [469, 287] on span "Check invited suppliers" at bounding box center [459, 293] width 107 height 12
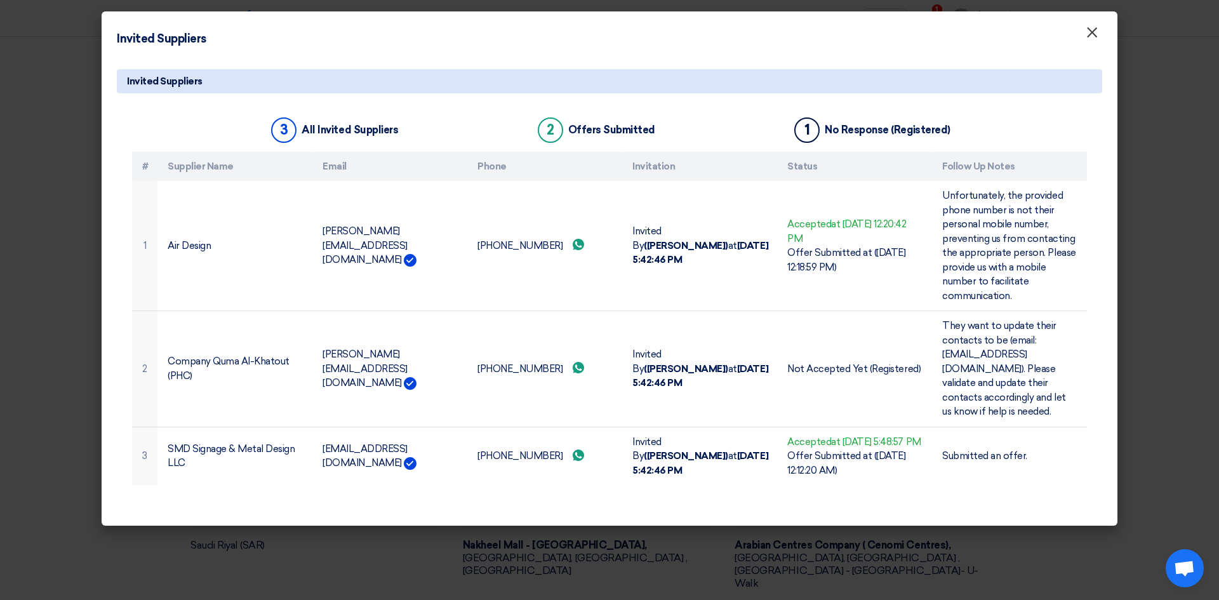
click at [1094, 35] on span "×" at bounding box center [1092, 35] width 13 height 25
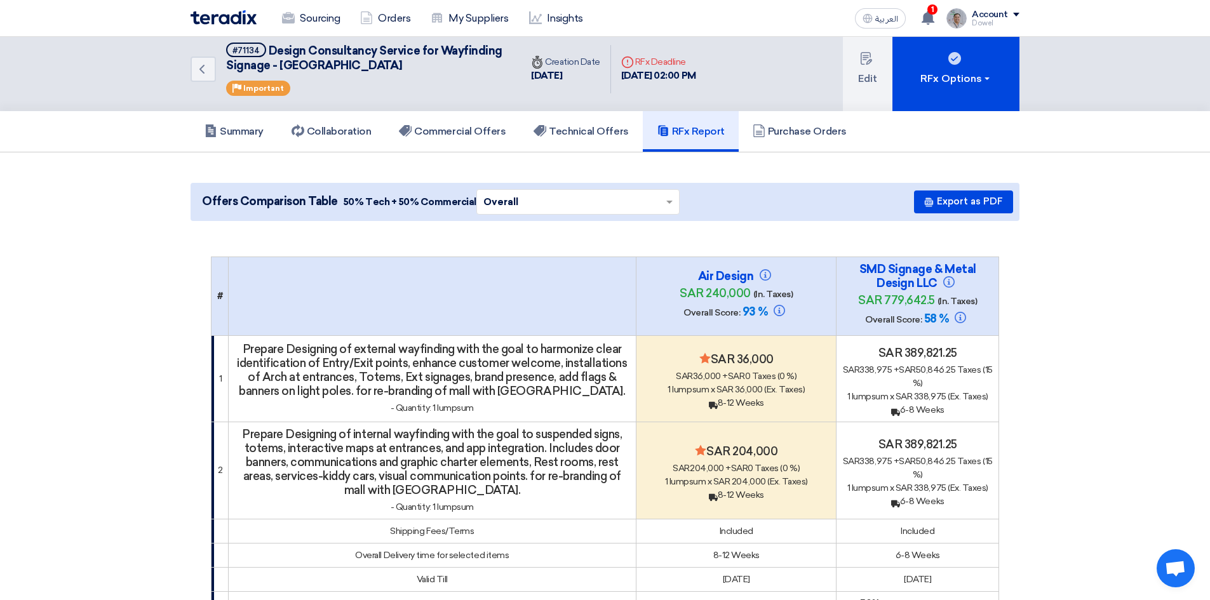
scroll to position [0, 0]
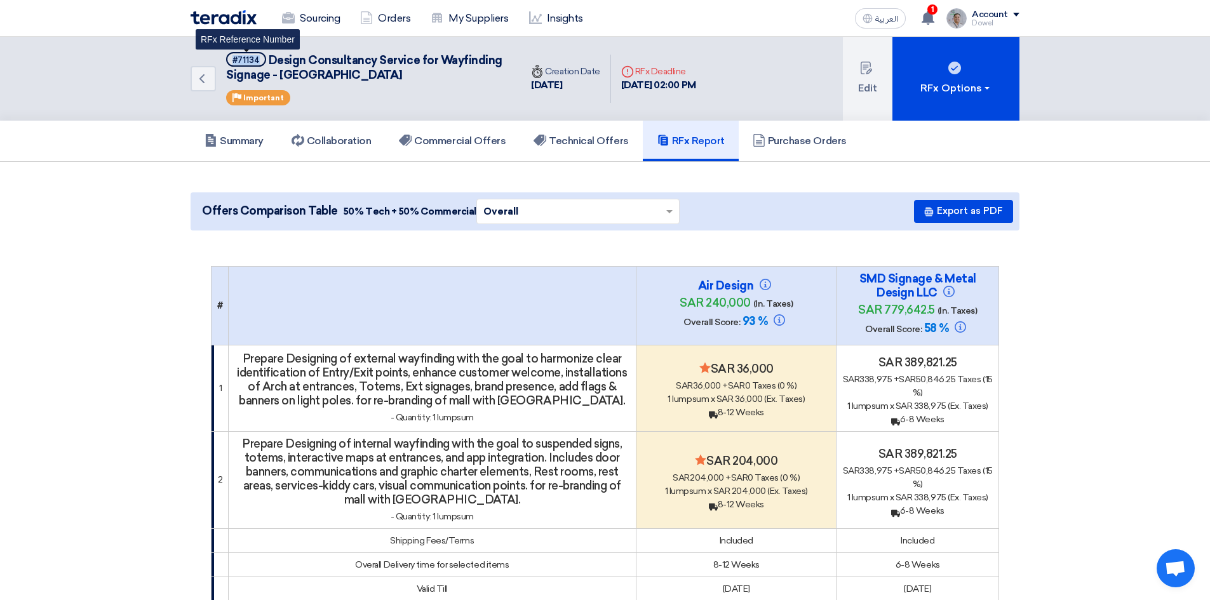
drag, startPoint x: 229, startPoint y: 62, endPoint x: 258, endPoint y: 65, distance: 28.8
click at [258, 65] on span "#71134" at bounding box center [246, 59] width 40 height 15
copy div "#71134"
